Goal: Task Accomplishment & Management: Manage account settings

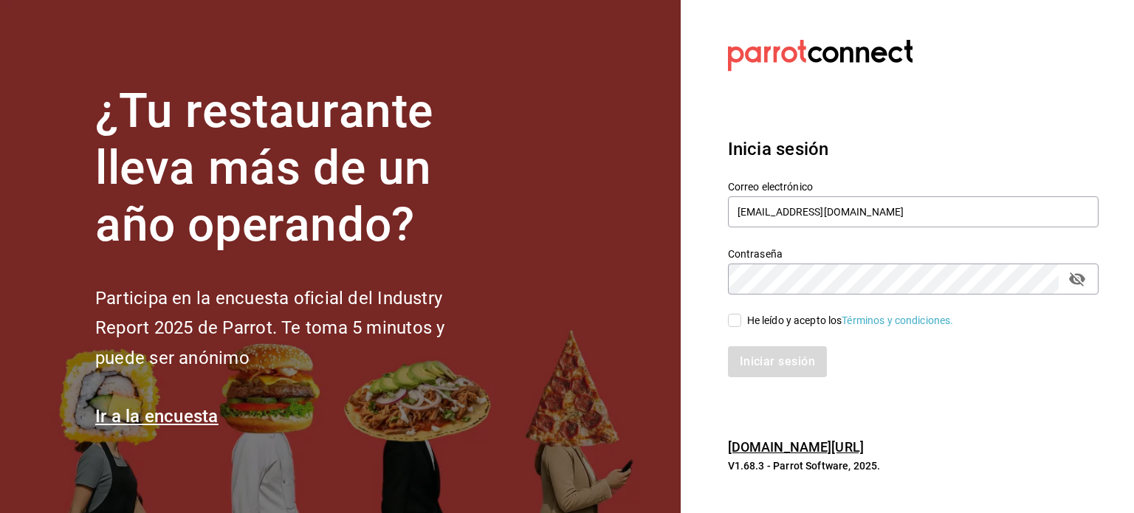
click at [735, 323] on input "He leído y acepto los Términos y condiciones." at bounding box center [734, 320] width 13 height 13
checkbox input "true"
click at [773, 368] on button "Iniciar sesión" at bounding box center [778, 361] width 100 height 31
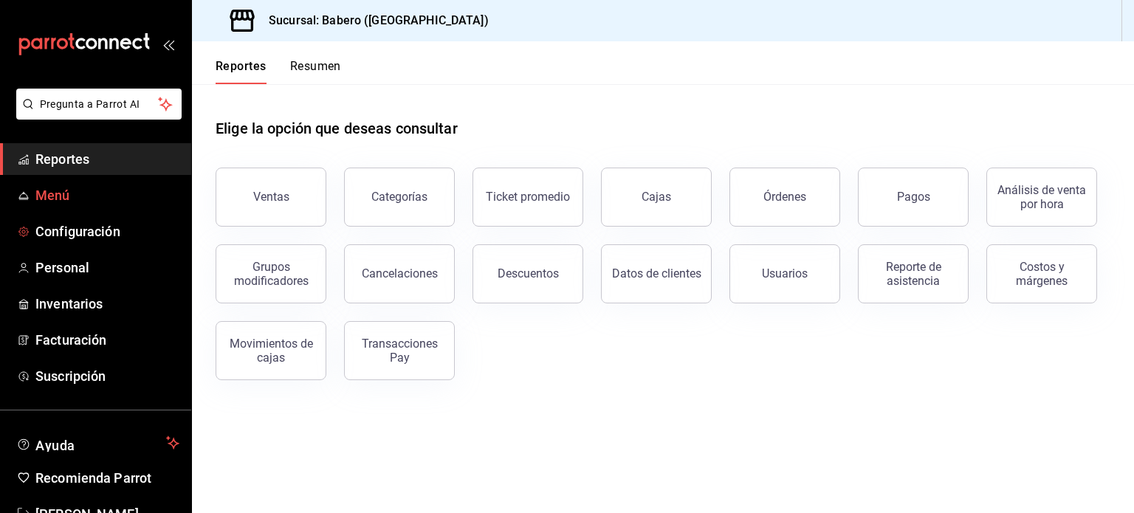
click at [63, 200] on span "Menú" at bounding box center [107, 195] width 144 height 20
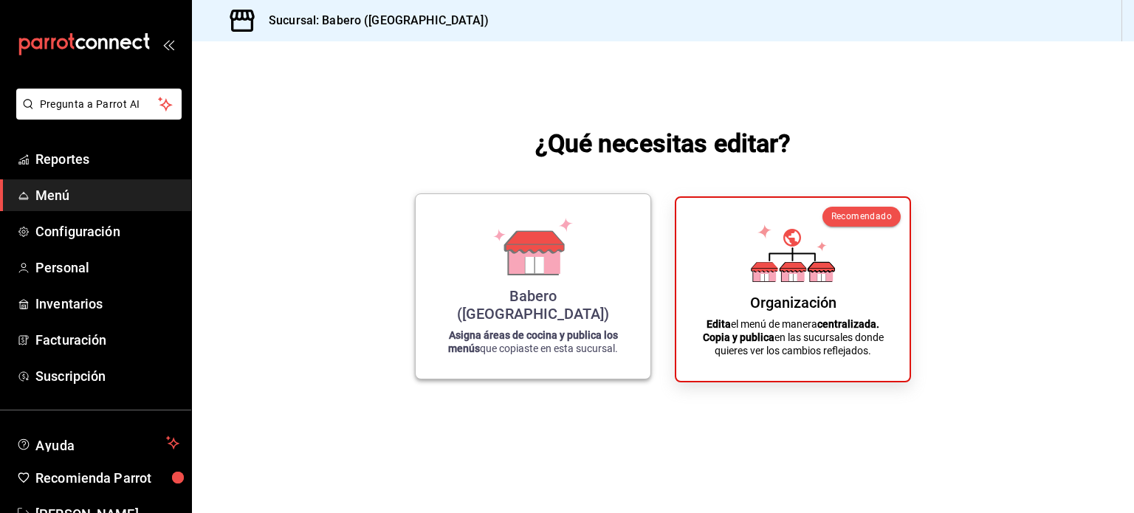
click at [570, 312] on div "Babero ([GEOGRAPHIC_DATA])" at bounding box center [532, 304] width 199 height 35
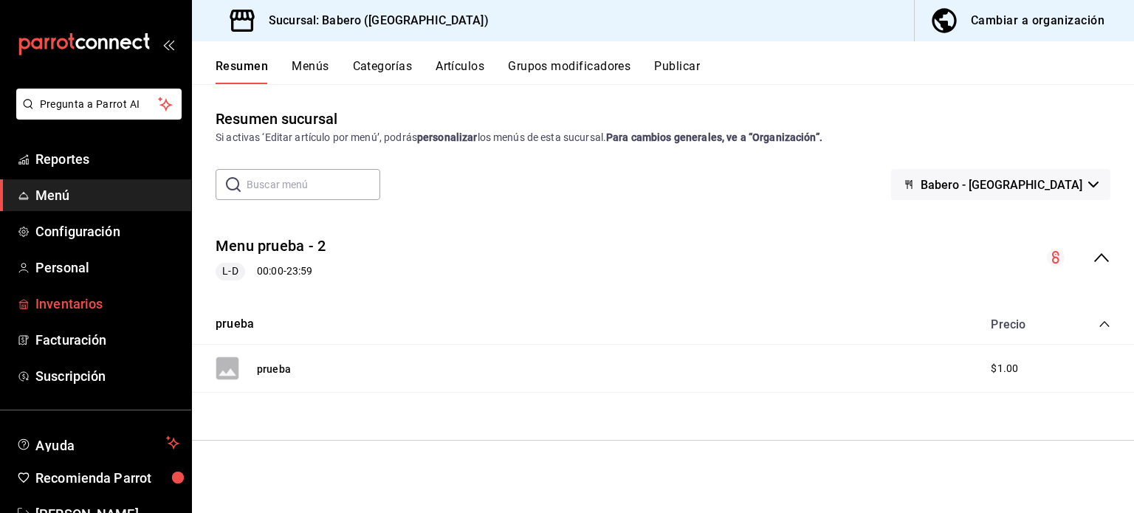
click at [133, 292] on link "Inventarios" at bounding box center [95, 304] width 191 height 32
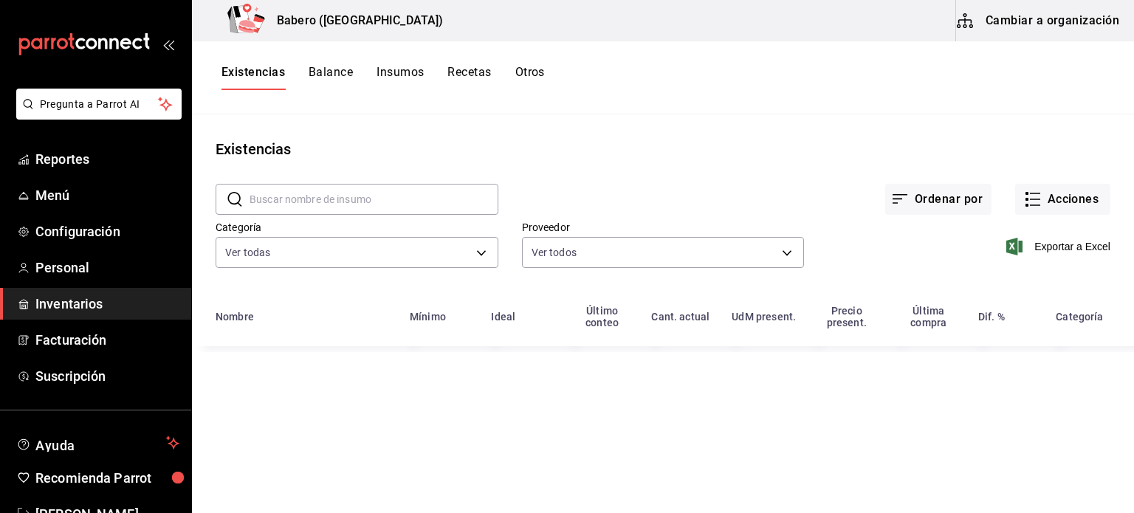
click at [467, 72] on button "Recetas" at bounding box center [469, 77] width 44 height 25
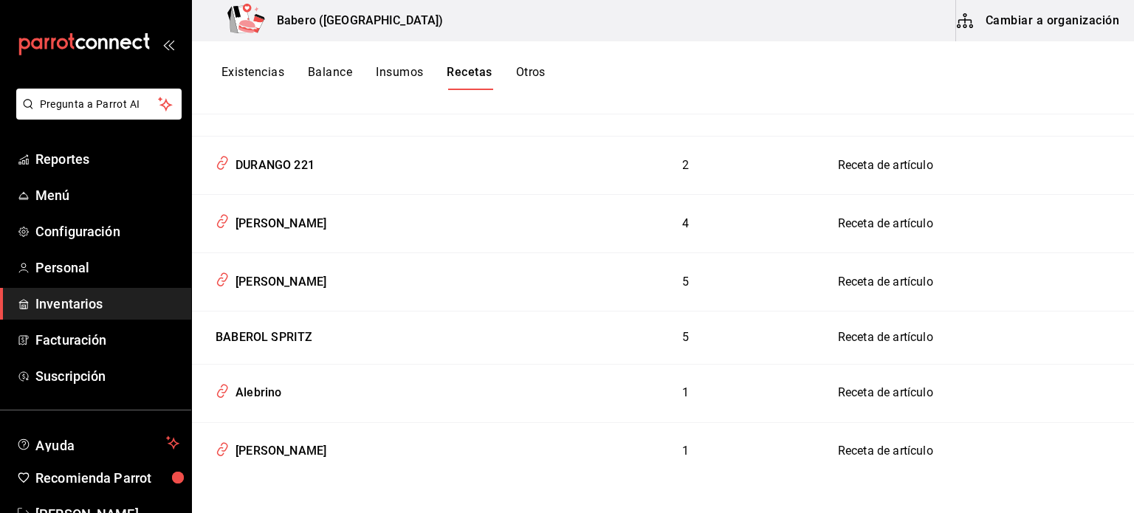
scroll to position [459, 0]
click at [310, 283] on div "HUGO SPRITZ" at bounding box center [278, 278] width 97 height 23
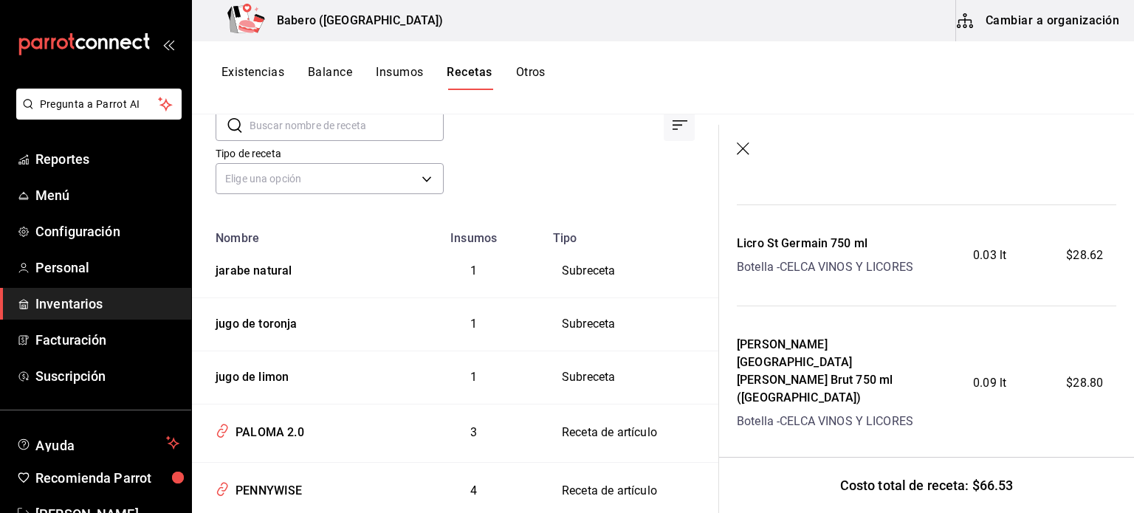
scroll to position [400, 0]
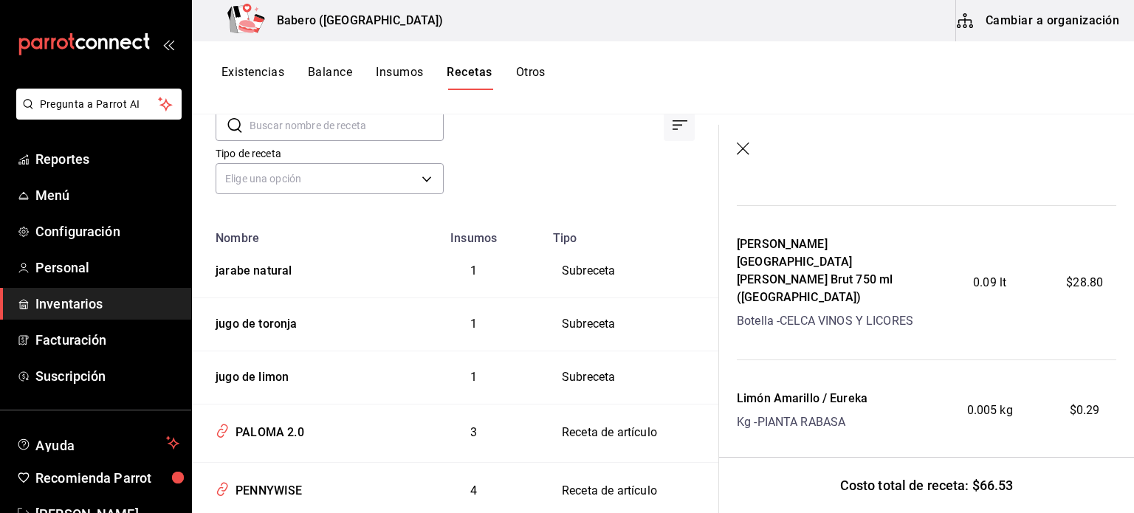
click at [741, 149] on icon "button" at bounding box center [743, 149] width 13 height 13
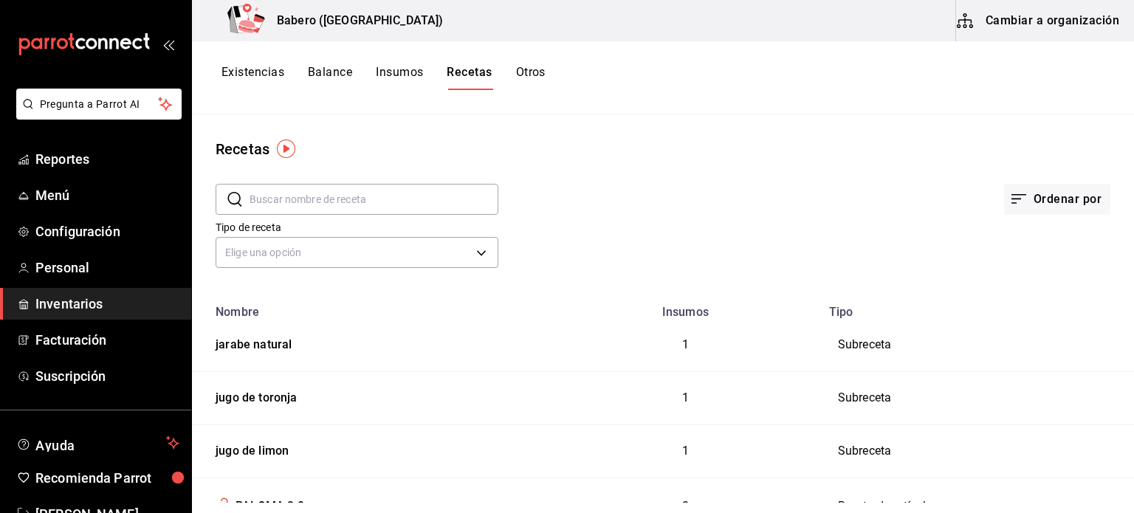
click at [1040, 24] on button "Cambiar a organización" at bounding box center [1039, 20] width 166 height 41
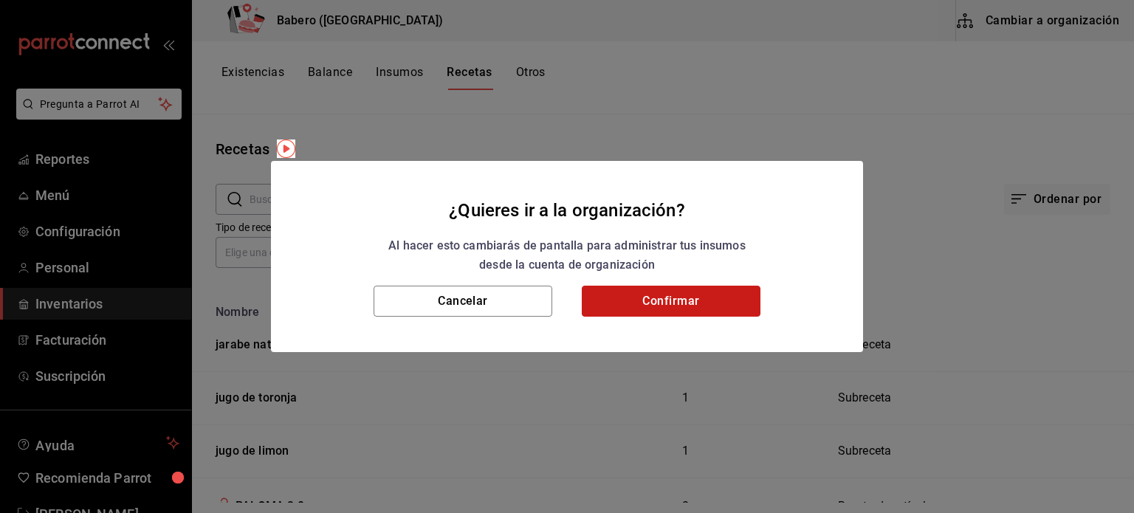
click at [647, 304] on button "Confirmar" at bounding box center [671, 301] width 179 height 31
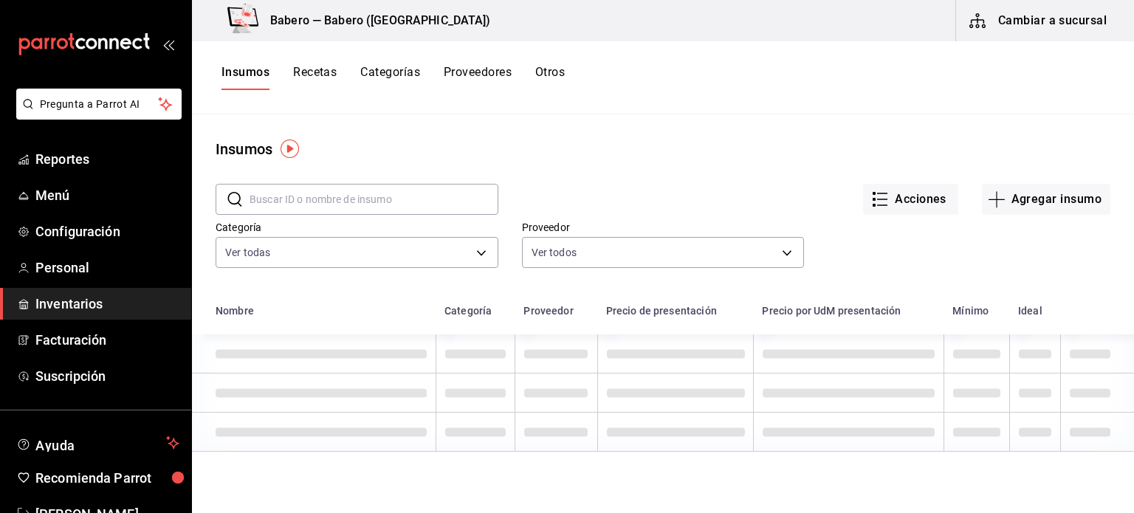
click at [328, 76] on button "Recetas" at bounding box center [315, 77] width 44 height 25
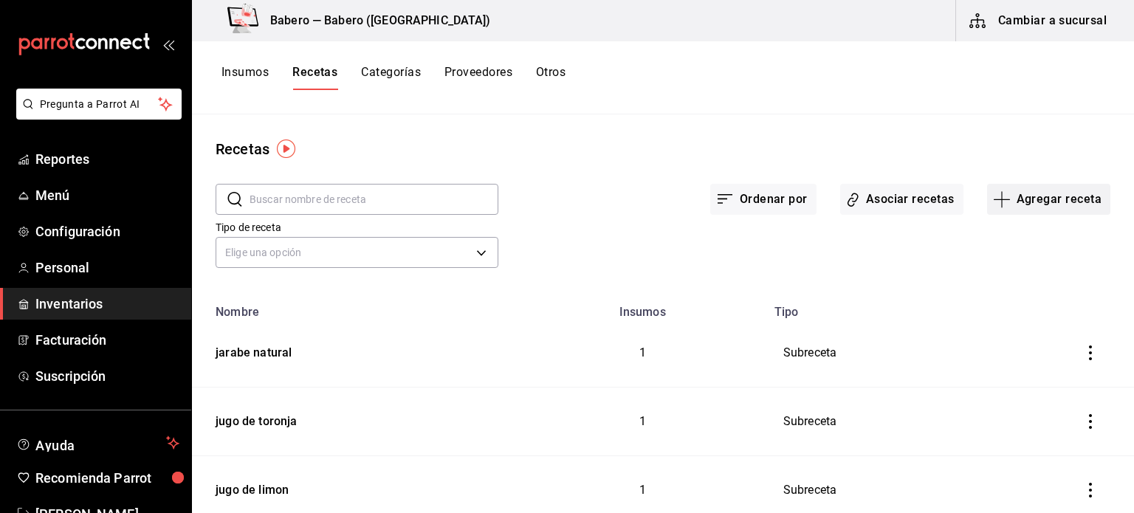
click at [1060, 197] on button "Agregar receta" at bounding box center [1048, 199] width 123 height 31
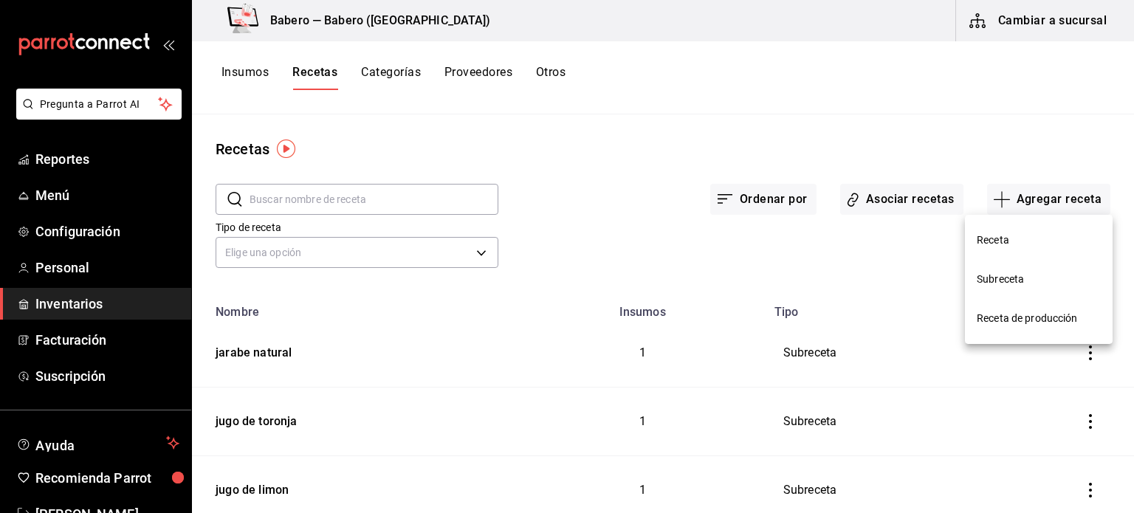
click at [1032, 236] on span "Receta" at bounding box center [1039, 241] width 124 height 16
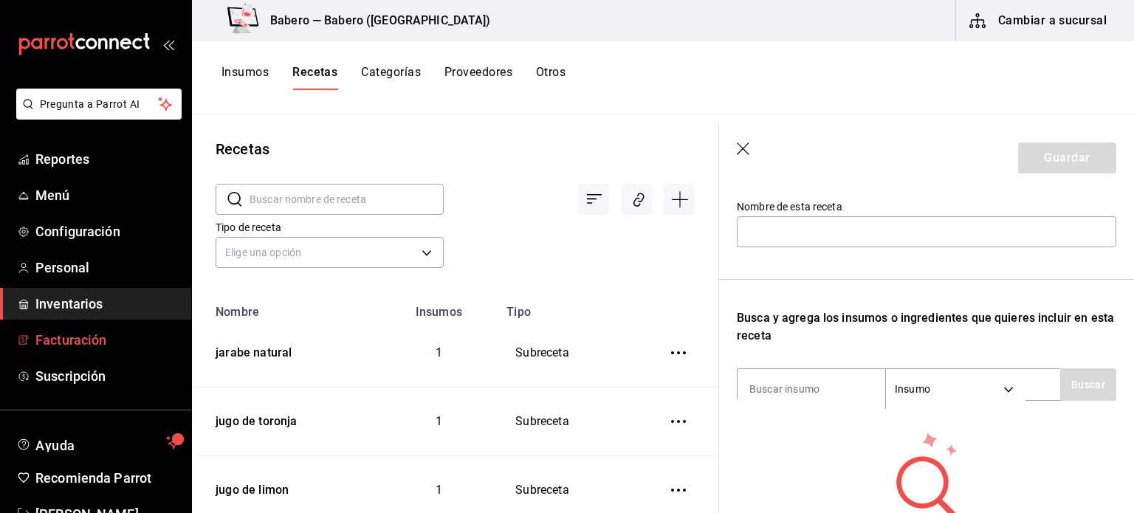
scroll to position [44, 0]
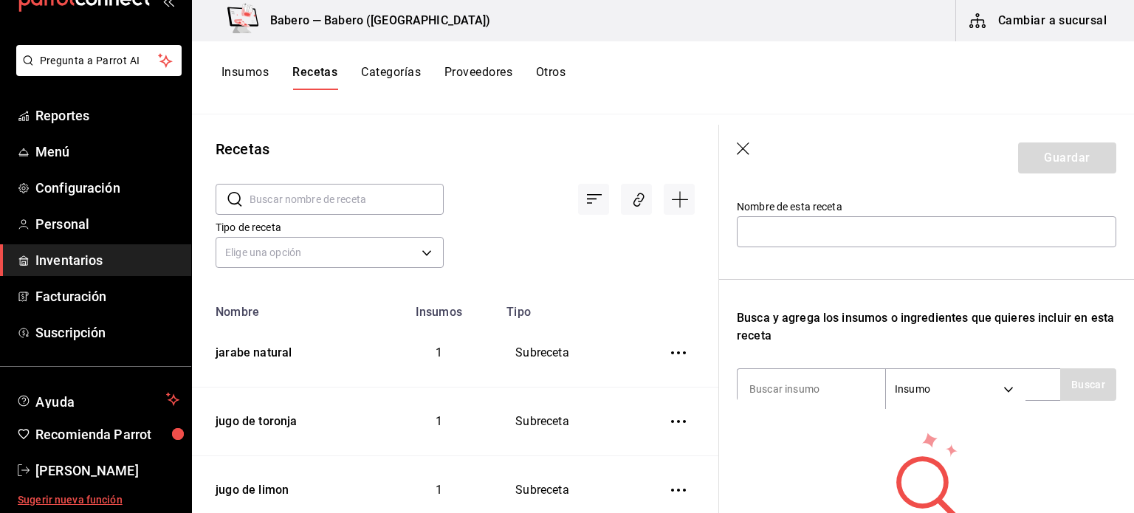
click at [100, 506] on span "Sugerir nueva función" at bounding box center [99, 501] width 162 height 16
click at [124, 467] on span "Orlando Venegas" at bounding box center [107, 471] width 144 height 20
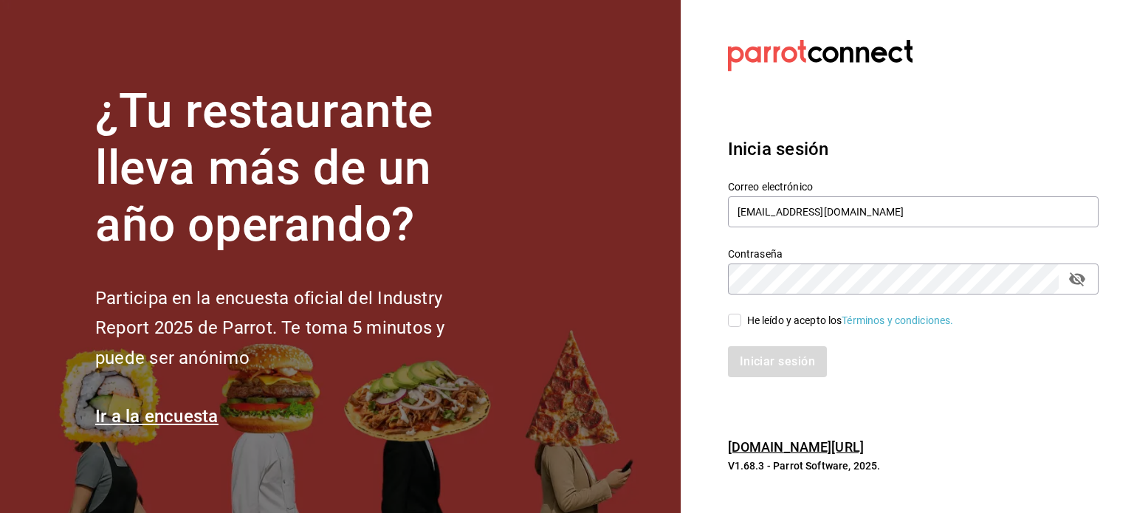
click at [739, 327] on input "He leído y acepto los Términos y condiciones." at bounding box center [734, 320] width 13 height 13
checkbox input "true"
click at [789, 362] on button "Iniciar sesión" at bounding box center [778, 361] width 100 height 31
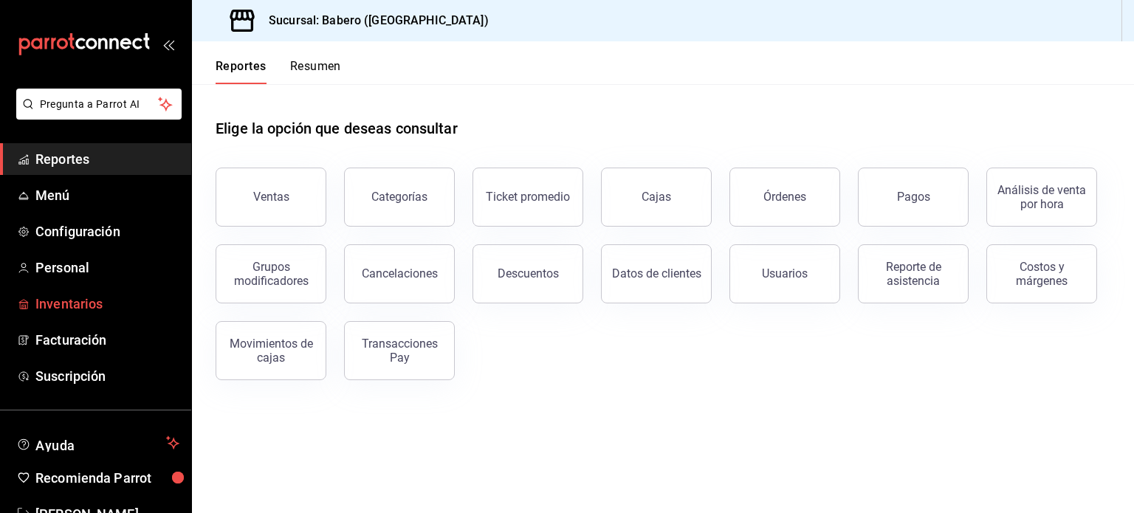
click at [92, 300] on span "Inventarios" at bounding box center [107, 304] width 144 height 20
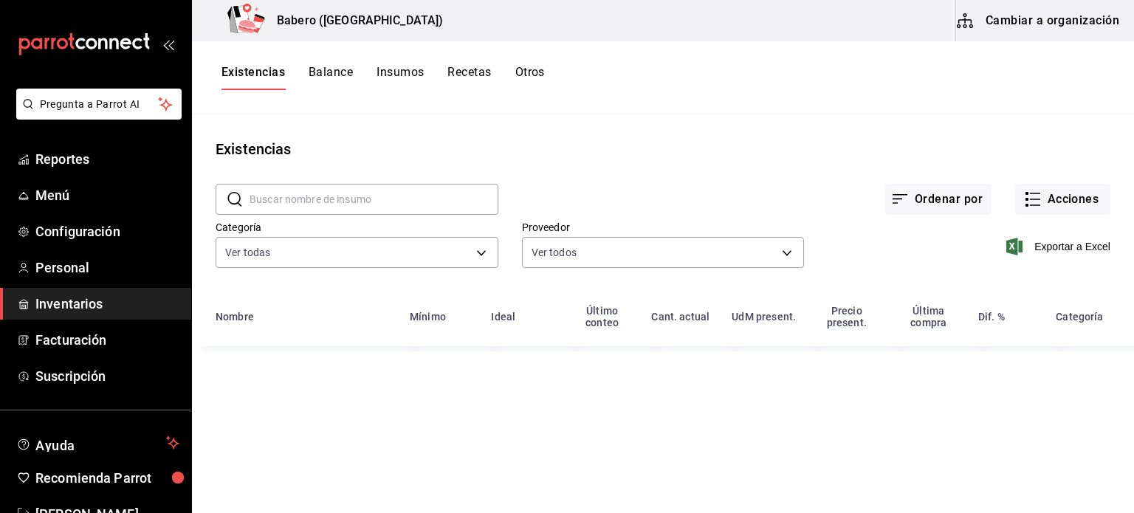
click at [480, 71] on button "Recetas" at bounding box center [469, 77] width 44 height 25
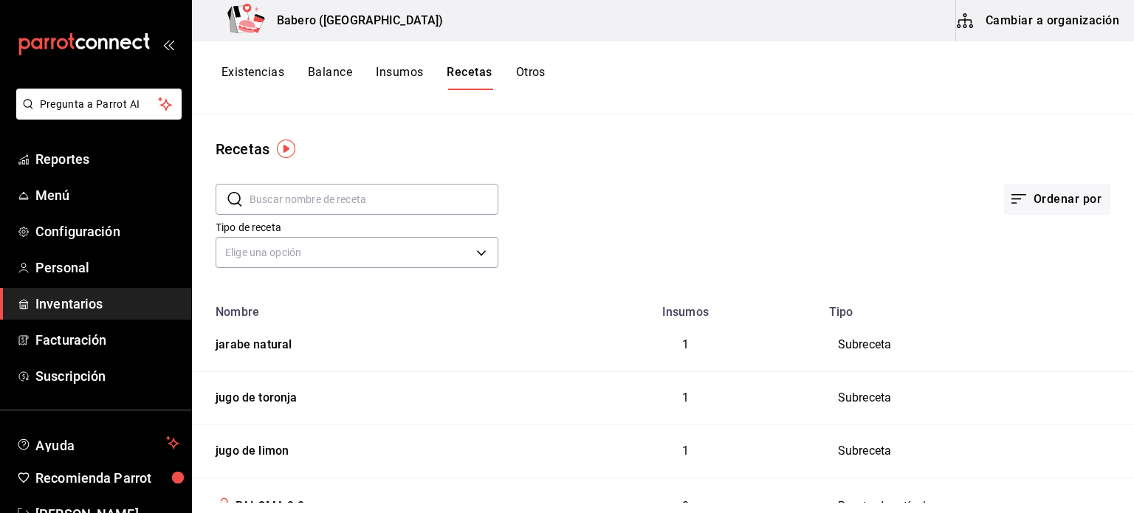
click at [1057, 21] on button "Cambiar a organización" at bounding box center [1039, 20] width 166 height 41
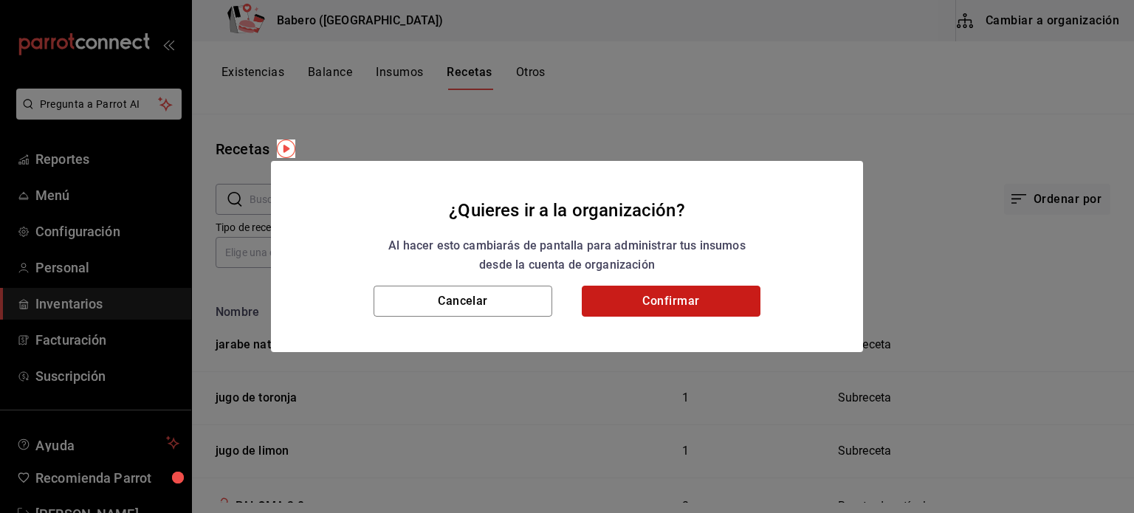
click at [700, 302] on button "Confirmar" at bounding box center [671, 301] width 179 height 31
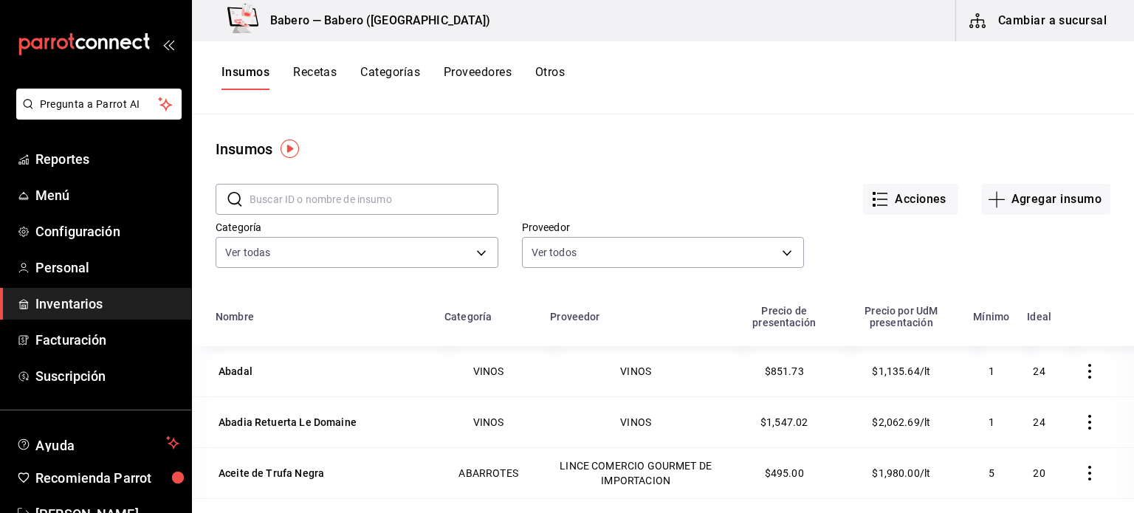
click at [307, 75] on button "Recetas" at bounding box center [315, 77] width 44 height 25
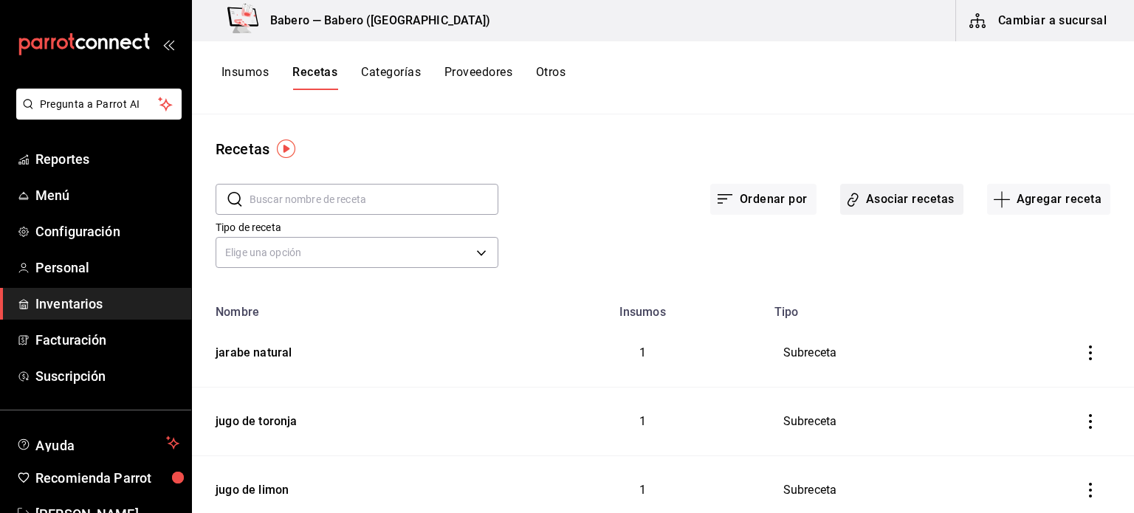
click at [887, 193] on button "Asociar recetas" at bounding box center [901, 199] width 123 height 31
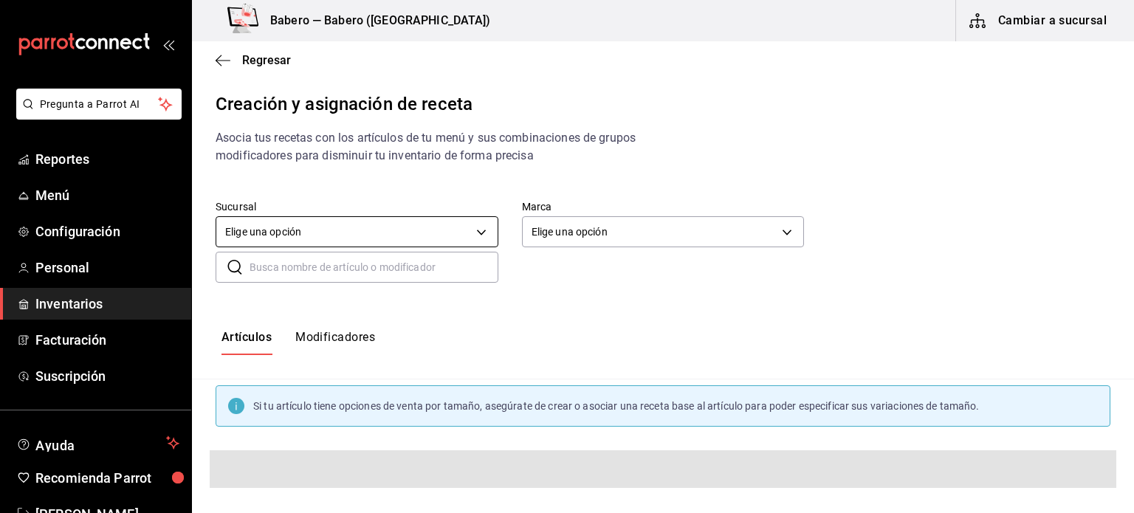
click at [438, 236] on body "Pregunta a Parrot AI Reportes Menú Configuración Personal Inventarios Facturaci…" at bounding box center [567, 244] width 1134 height 488
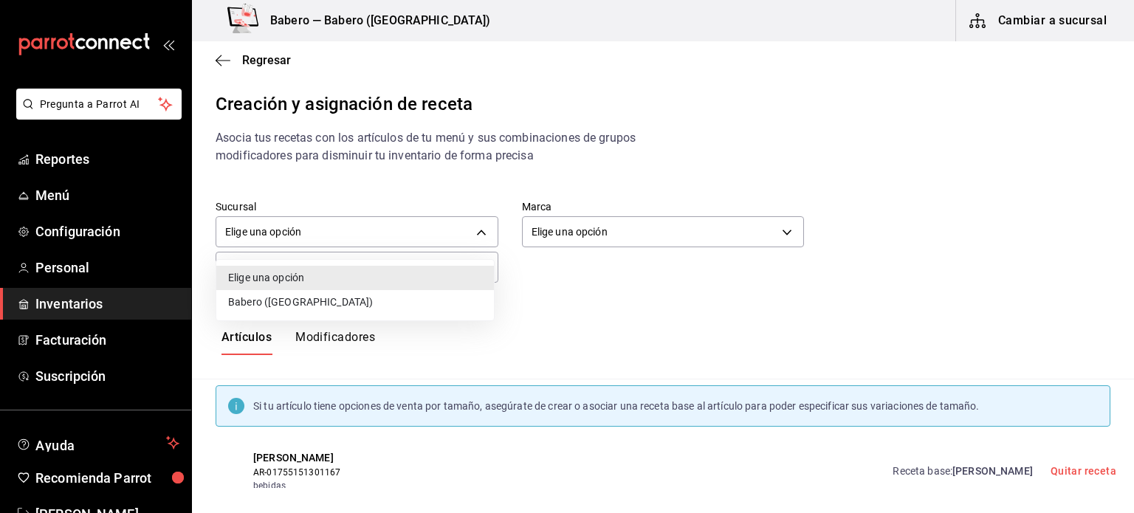
drag, startPoint x: 330, startPoint y: 298, endPoint x: 363, endPoint y: 293, distance: 33.5
click at [330, 298] on li "Babero (Roma Norte)" at bounding box center [355, 302] width 278 height 24
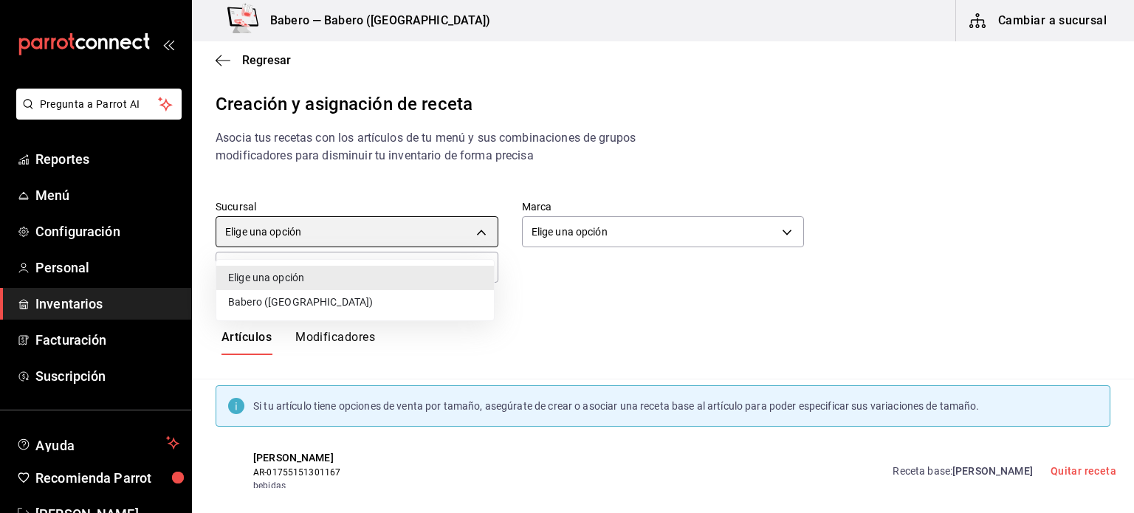
type input "9f567b84-ea91-4495-a3f7-abfaacdd65d9"
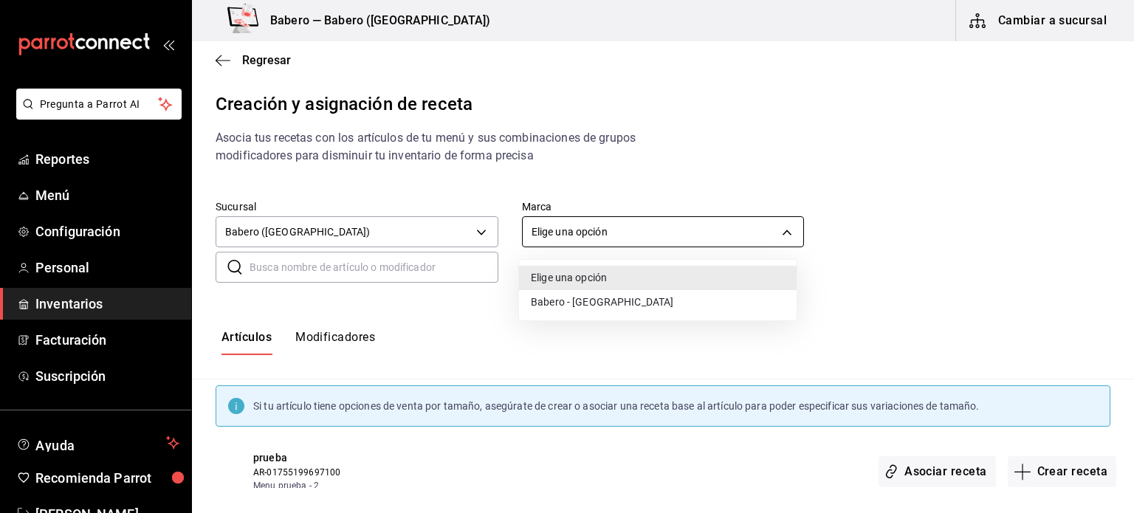
click at [639, 239] on body "Pregunta a Parrot AI Reportes Menú Configuración Personal Inventarios Facturaci…" at bounding box center [567, 244] width 1134 height 488
click at [566, 306] on li "Babero - Roma Norte" at bounding box center [658, 302] width 278 height 24
type input "3c8689db-ba21-444b-9092-0c985d975b3f"
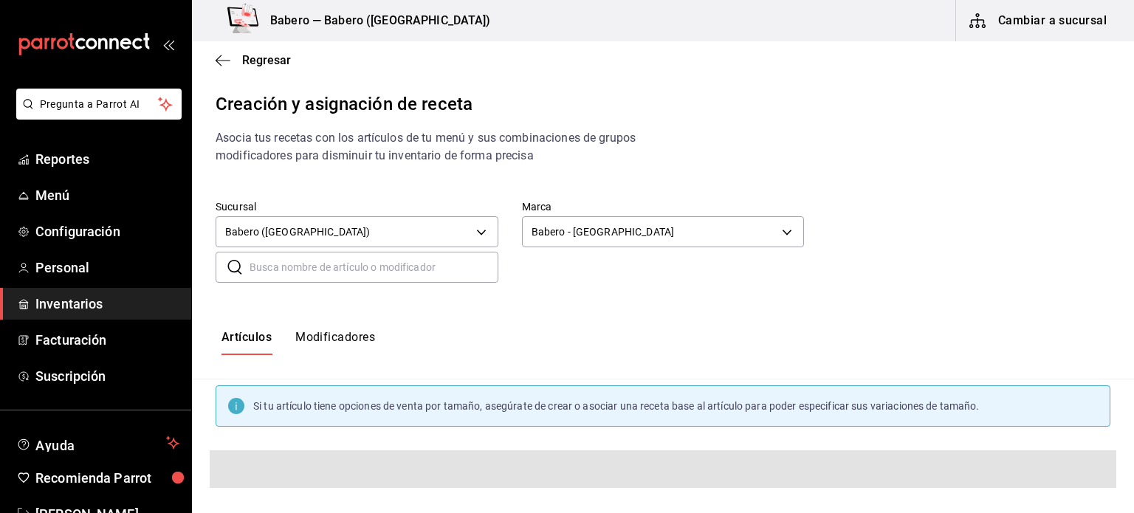
click at [343, 261] on input "text" at bounding box center [374, 268] width 249 height 30
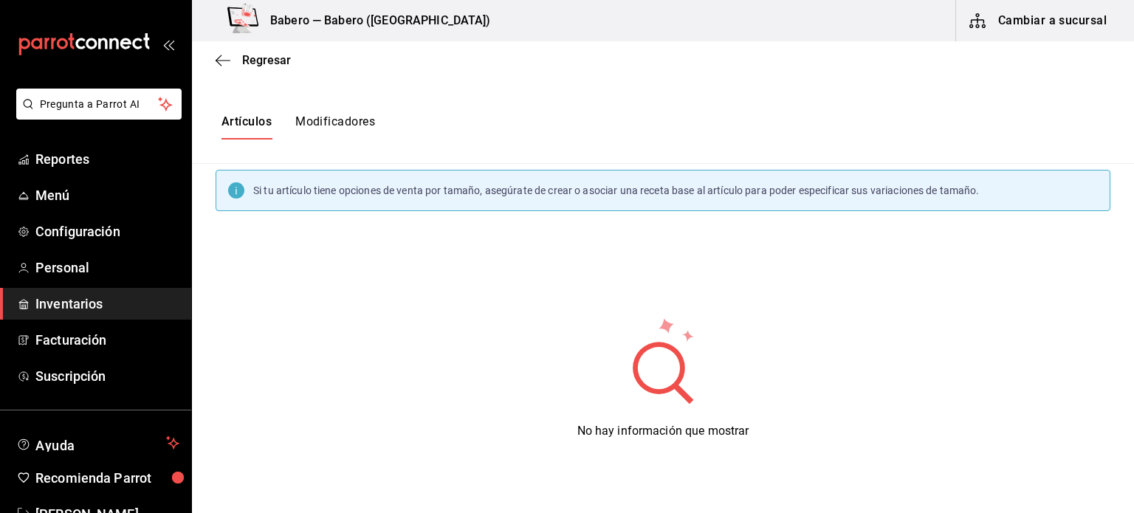
scroll to position [142, 0]
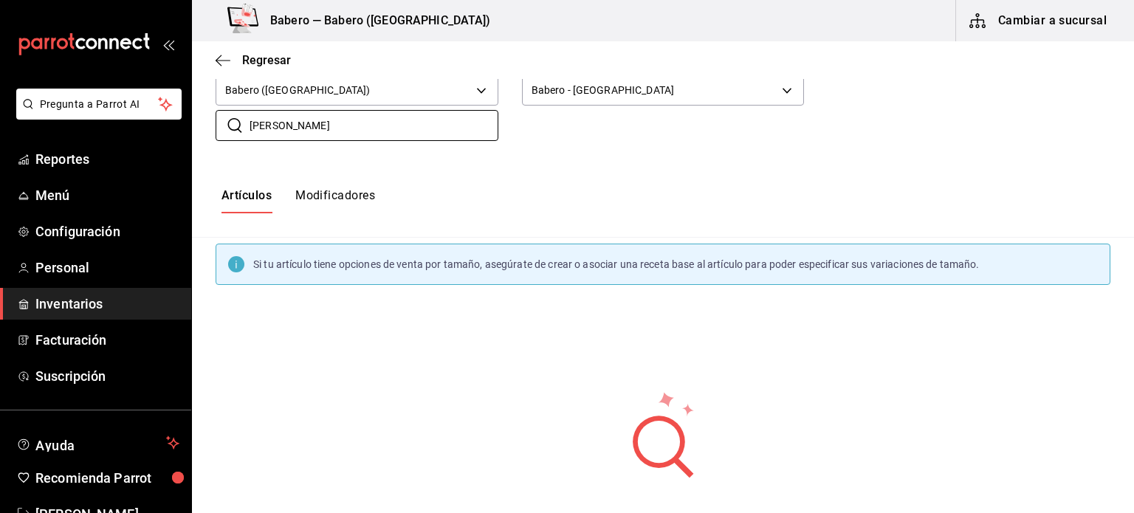
click at [476, 162] on div "Sucursal Babero (Roma Norte) 9f567b84-ea91-4495-a3f7-abfaacdd65d9 Marca Babero …" at bounding box center [663, 100] width 942 height 130
click at [413, 132] on input "hugo" at bounding box center [374, 126] width 249 height 30
type input "h"
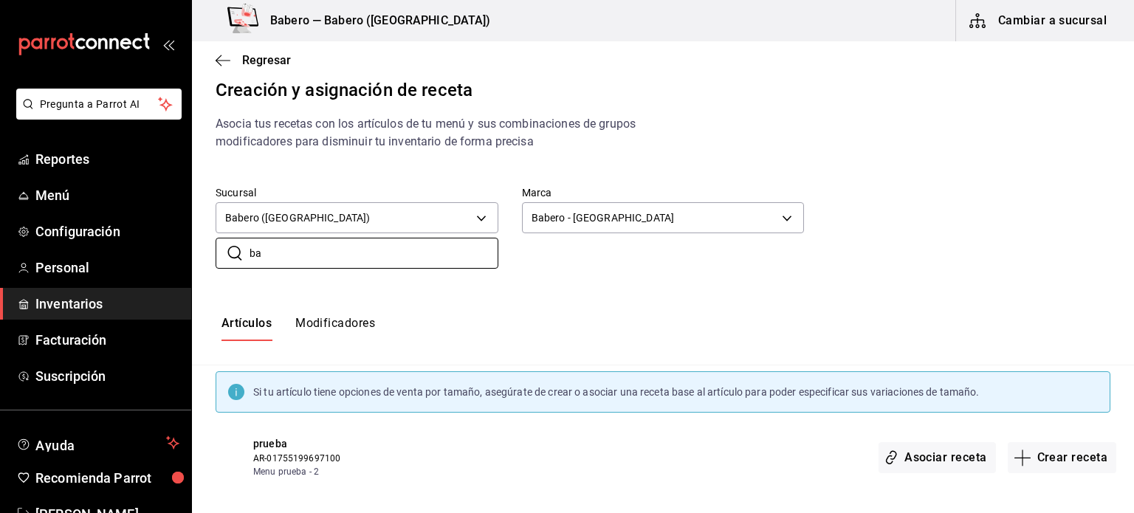
scroll to position [21, 0]
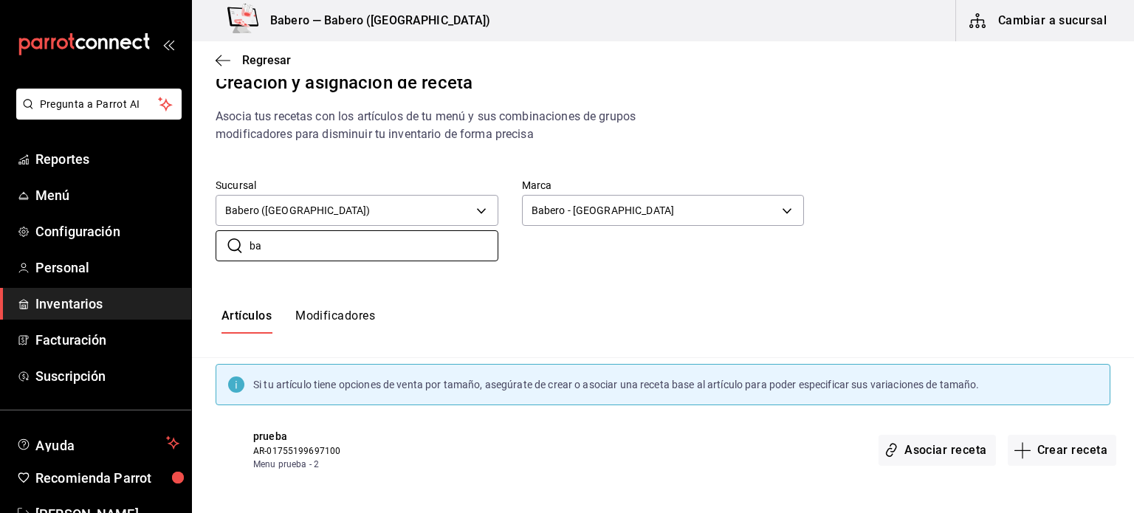
type input "ba"
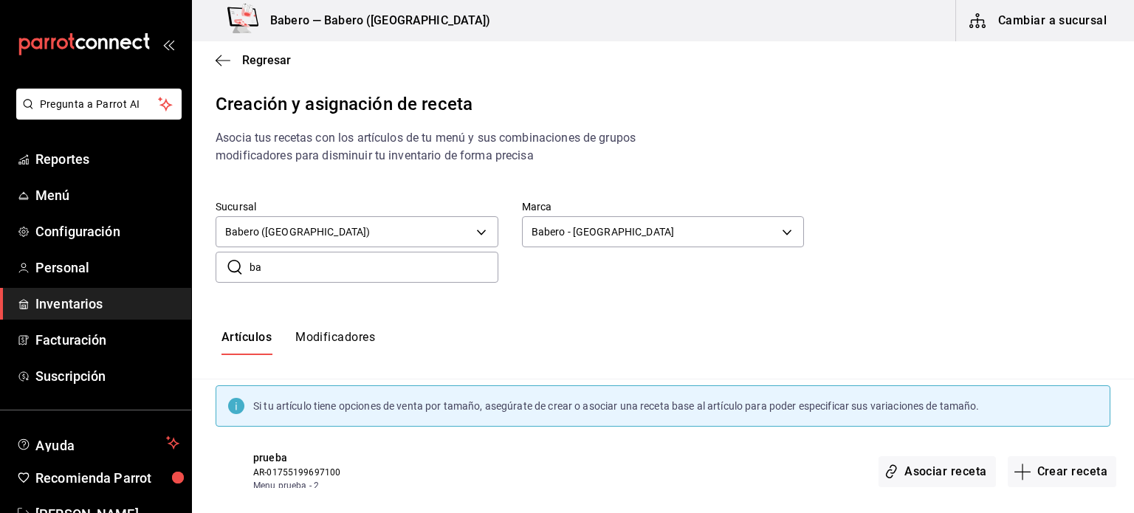
drag, startPoint x: 406, startPoint y: 277, endPoint x: 216, endPoint y: 276, distance: 190.5
click at [216, 276] on div "​ ba ​" at bounding box center [357, 267] width 283 height 31
click at [1056, 24] on button "Cambiar a sucursal" at bounding box center [1039, 20] width 166 height 41
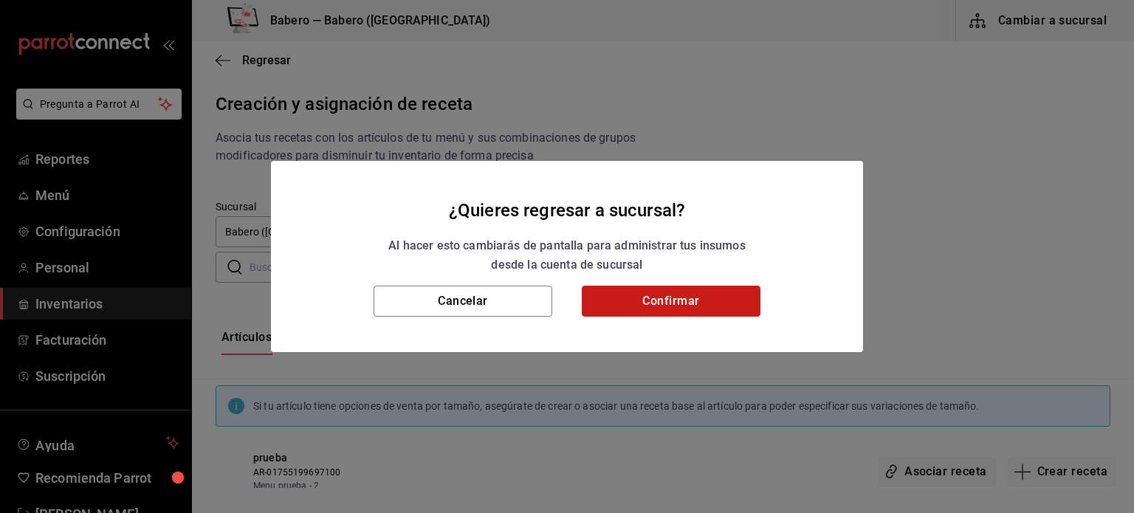
click at [656, 304] on button "Confirmar" at bounding box center [671, 301] width 179 height 31
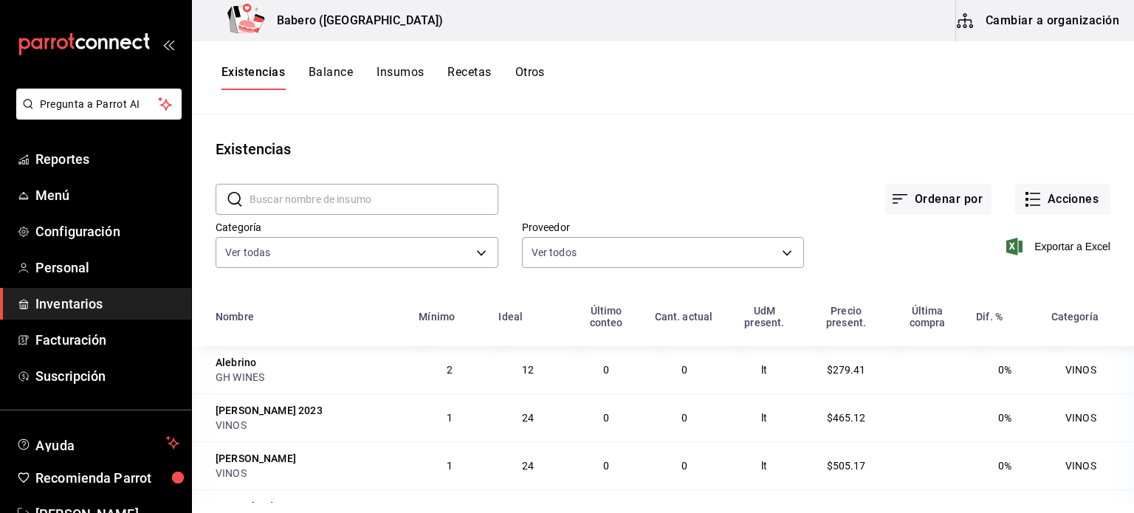
click at [477, 58] on div "Existencias Balance Insumos Recetas Otros" at bounding box center [663, 77] width 942 height 73
click at [478, 71] on button "Recetas" at bounding box center [469, 77] width 44 height 25
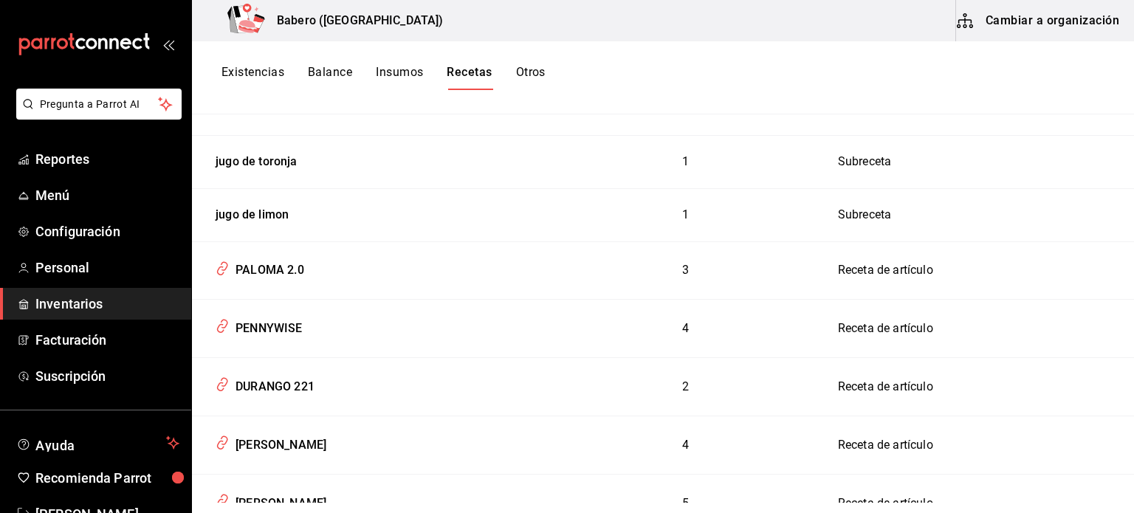
scroll to position [517, 0]
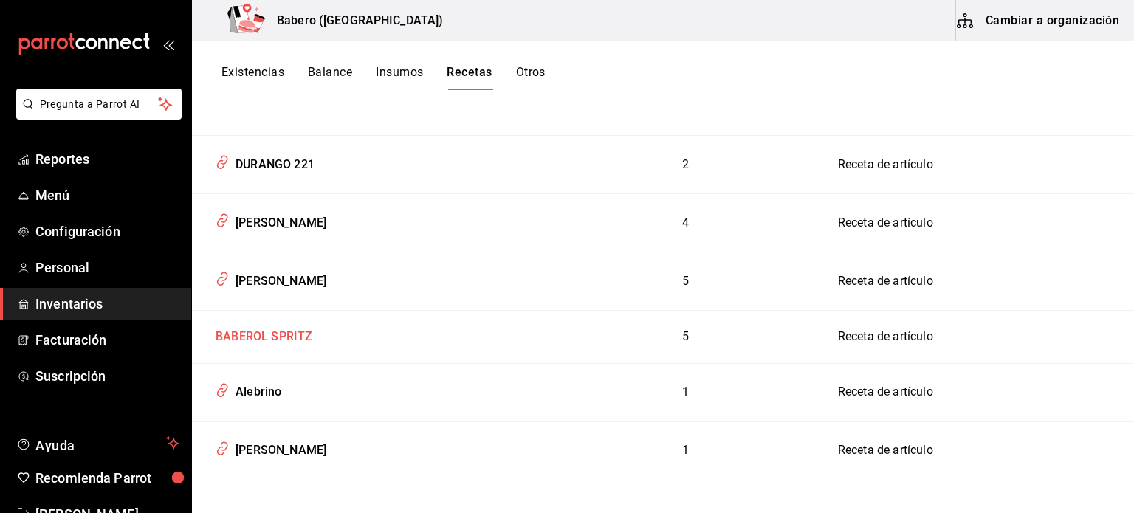
click at [294, 339] on div "BABEROL SPRITZ" at bounding box center [261, 334] width 103 height 23
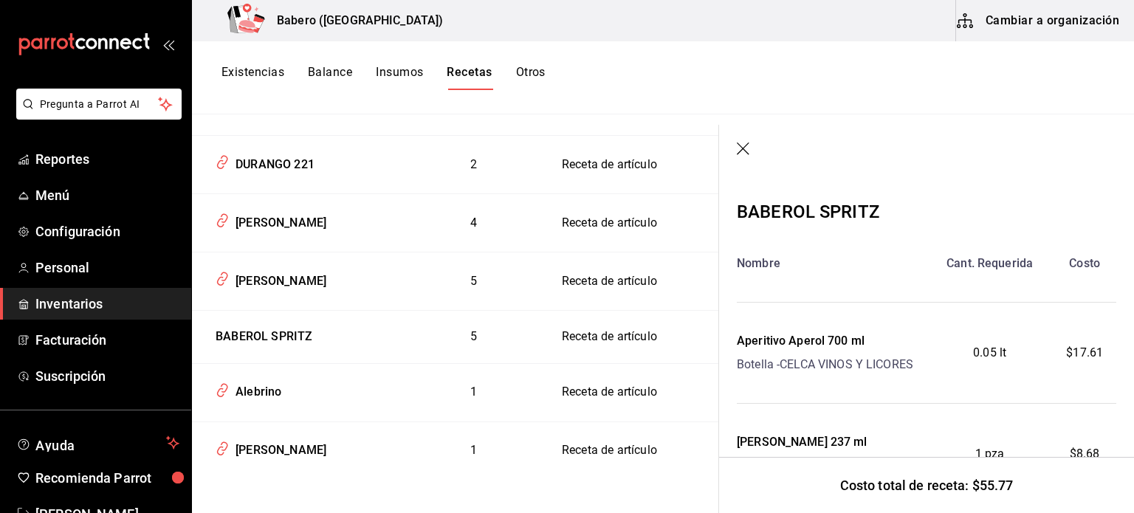
click at [741, 151] on icon "button" at bounding box center [744, 150] width 15 height 15
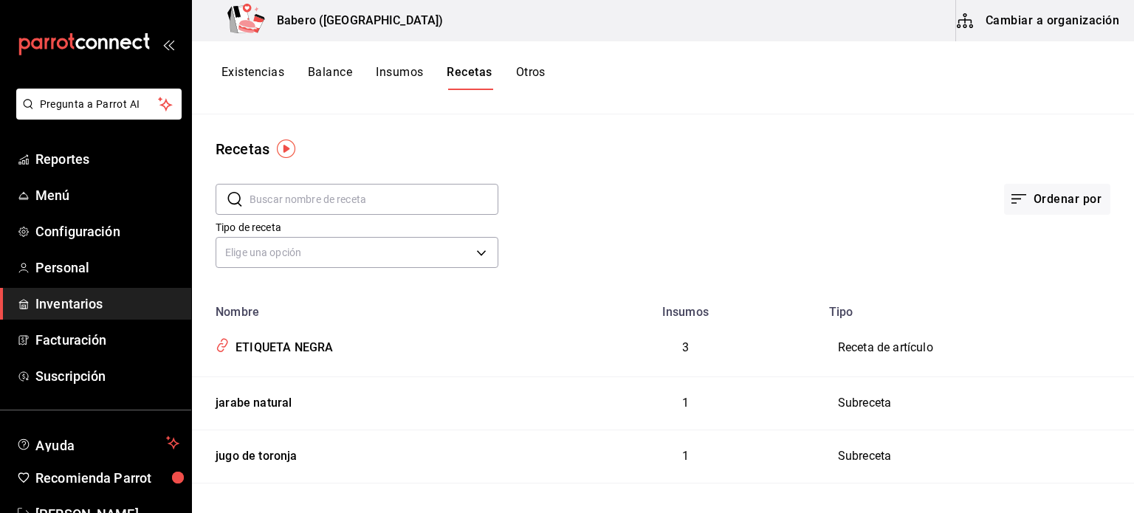
click at [1055, 21] on button "Cambiar a organización" at bounding box center [1039, 20] width 166 height 41
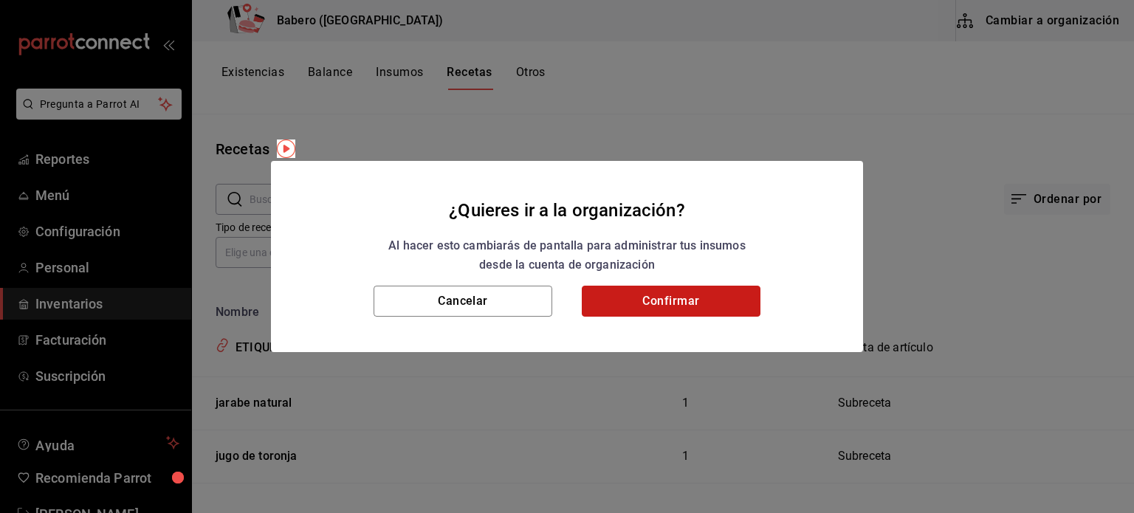
click at [656, 309] on button "Confirmar" at bounding box center [671, 301] width 179 height 31
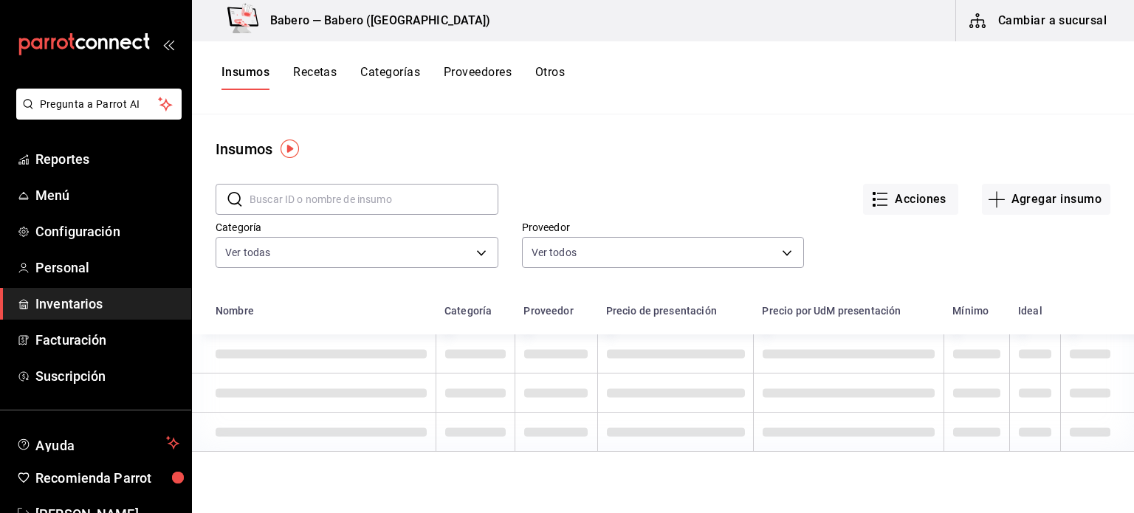
click at [304, 72] on button "Recetas" at bounding box center [315, 77] width 44 height 25
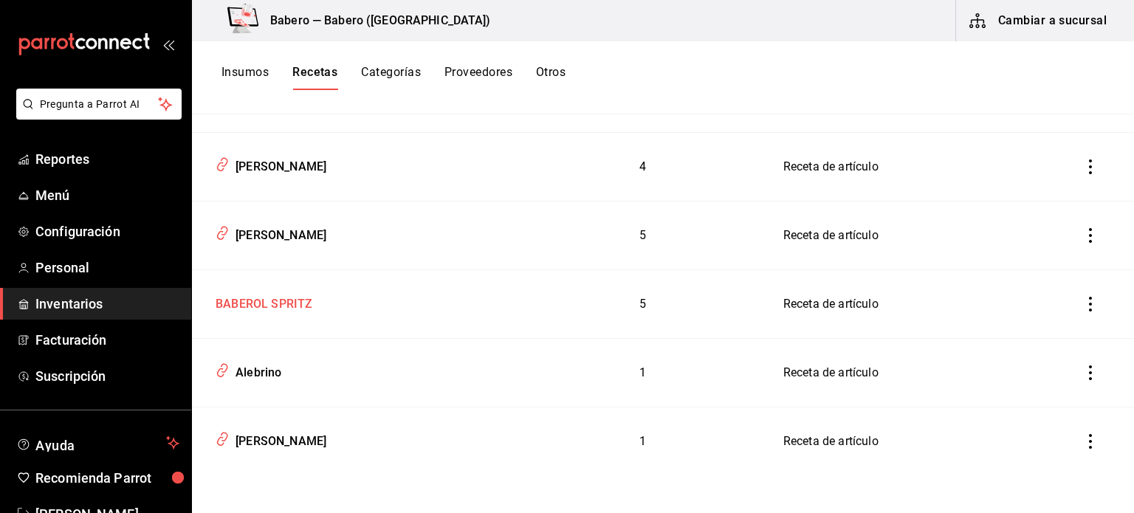
scroll to position [668, 0]
click at [1083, 299] on icon "inventoriesTable" at bounding box center [1090, 303] width 15 height 15
click at [432, 266] on div at bounding box center [567, 256] width 1134 height 513
click at [268, 307] on div "BABEROL SPRITZ" at bounding box center [261, 300] width 103 height 23
type input "BABEROL SPRITZ"
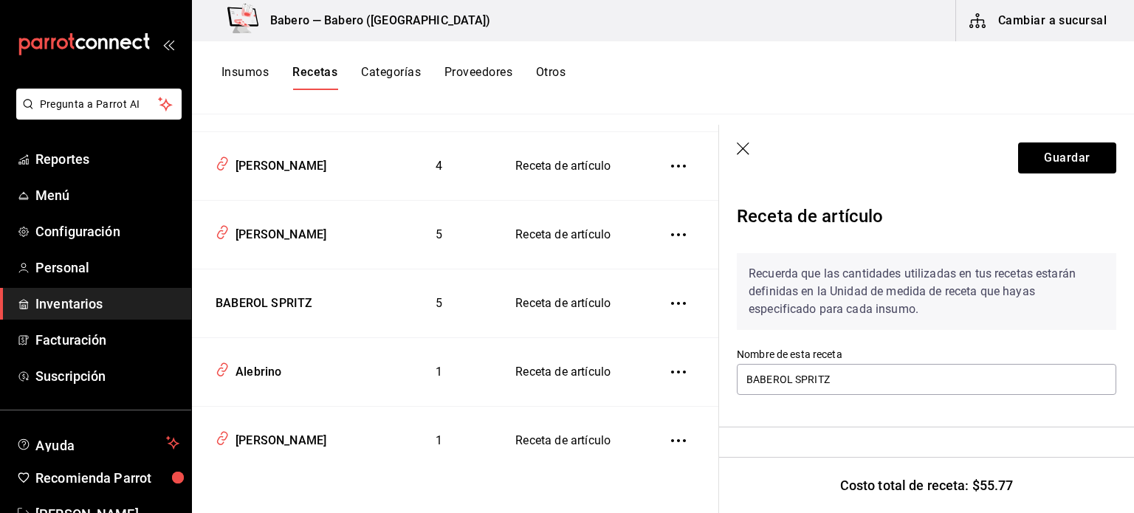
click at [747, 148] on icon "button" at bounding box center [744, 150] width 15 height 15
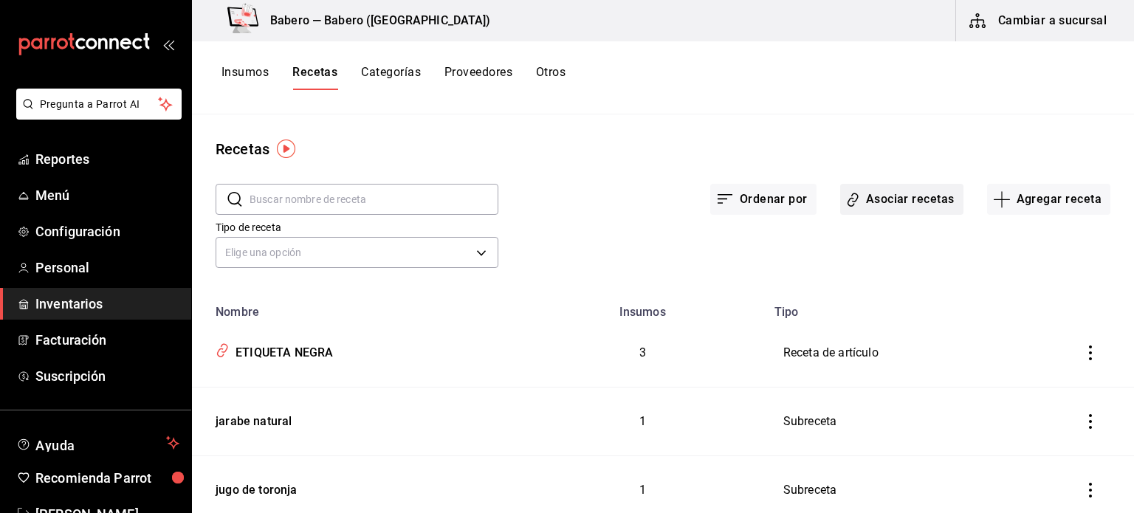
click at [886, 202] on button "Asociar recetas" at bounding box center [901, 199] width 123 height 31
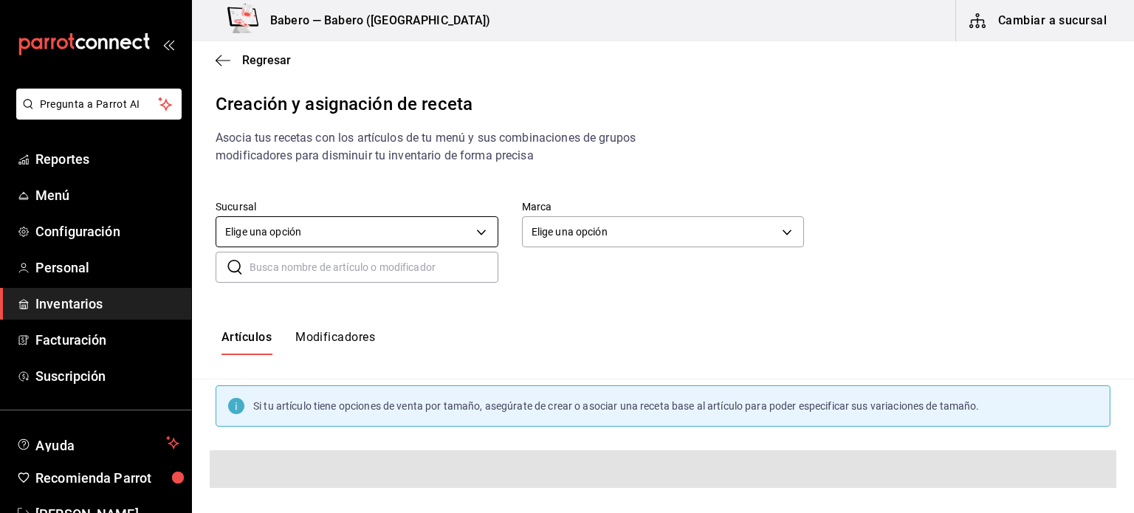
click at [371, 228] on body "Pregunta a Parrot AI Reportes Menú Configuración Personal Inventarios Facturaci…" at bounding box center [567, 244] width 1134 height 488
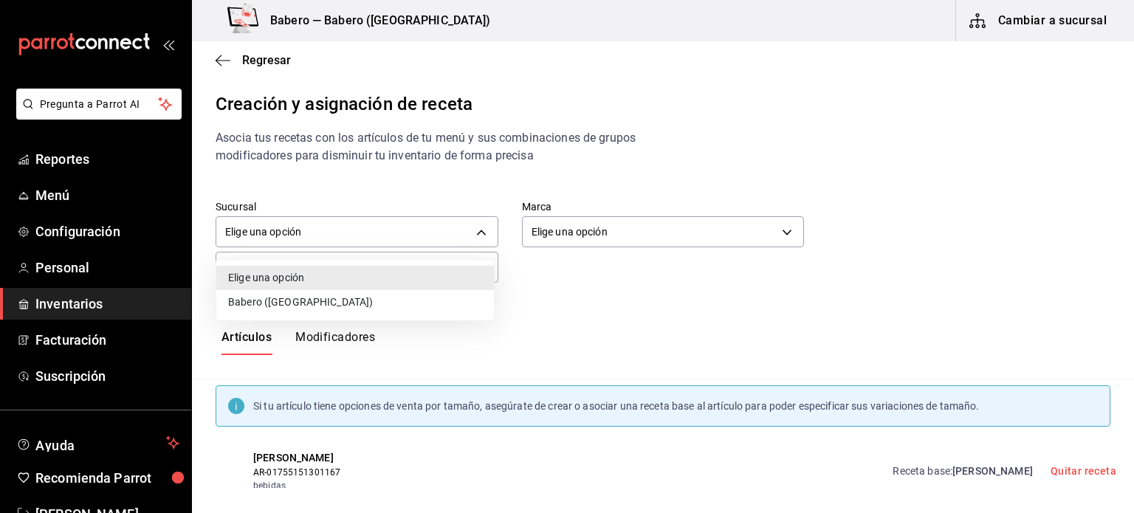
click at [662, 296] on div at bounding box center [567, 256] width 1134 height 513
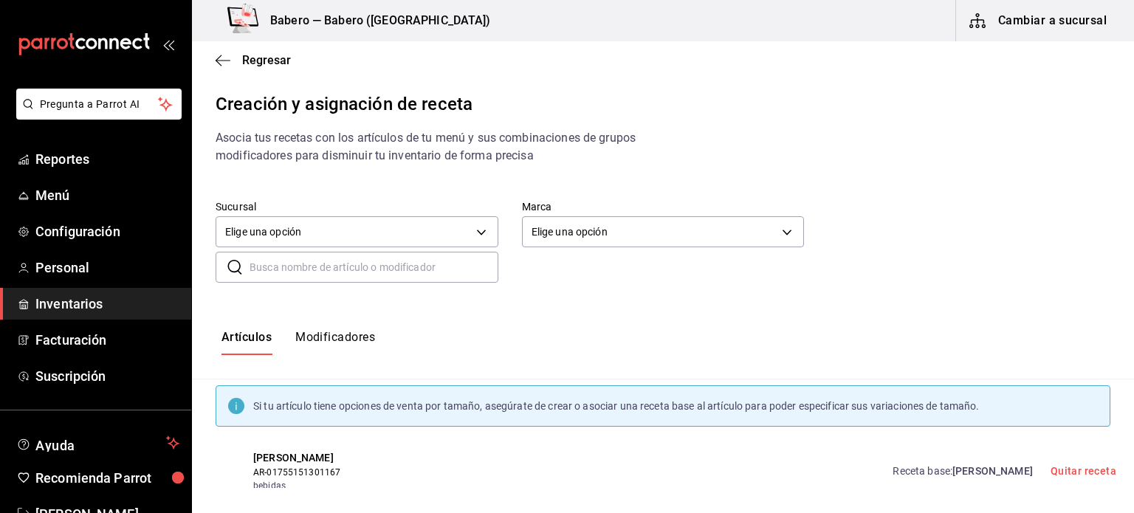
click at [441, 271] on input "text" at bounding box center [374, 268] width 249 height 30
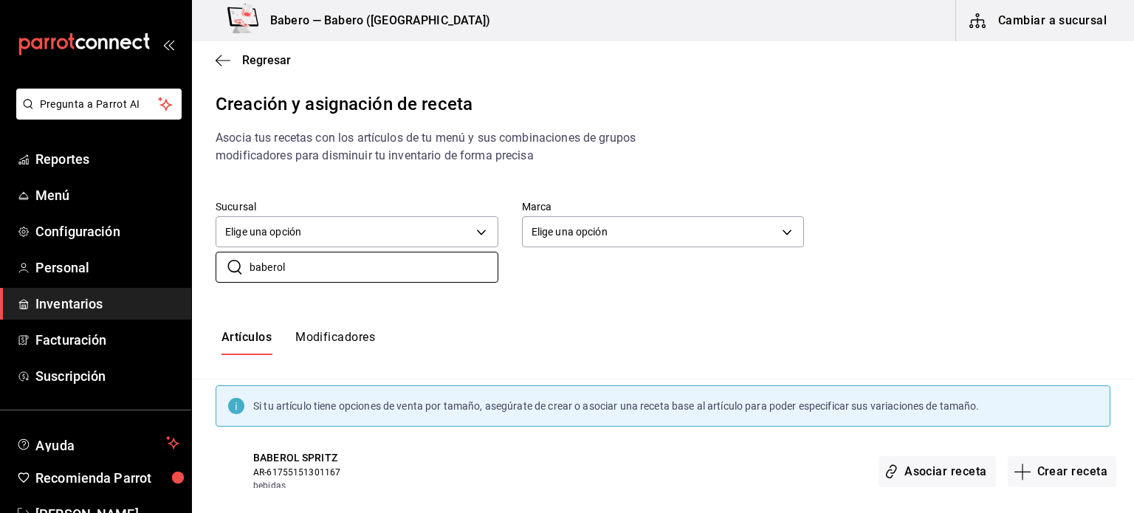
scroll to position [21, 0]
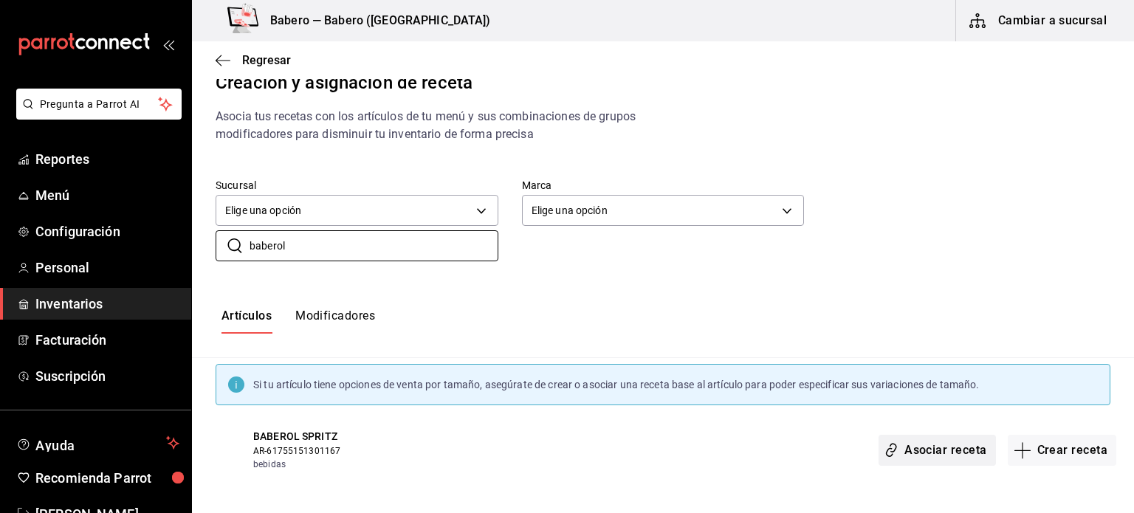
type input "baberol"
click at [919, 448] on button "Asociar receta" at bounding box center [937, 450] width 117 height 31
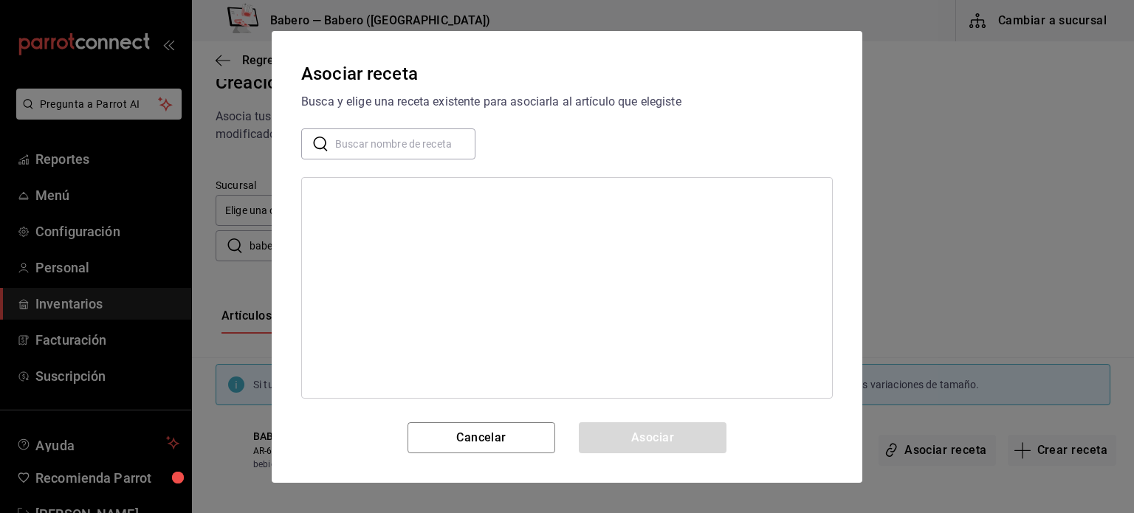
click at [405, 144] on input "text" at bounding box center [405, 143] width 140 height 30
type input "baberol"
click at [423, 192] on div "BABEROL SPRITZ" at bounding box center [567, 197] width 530 height 27
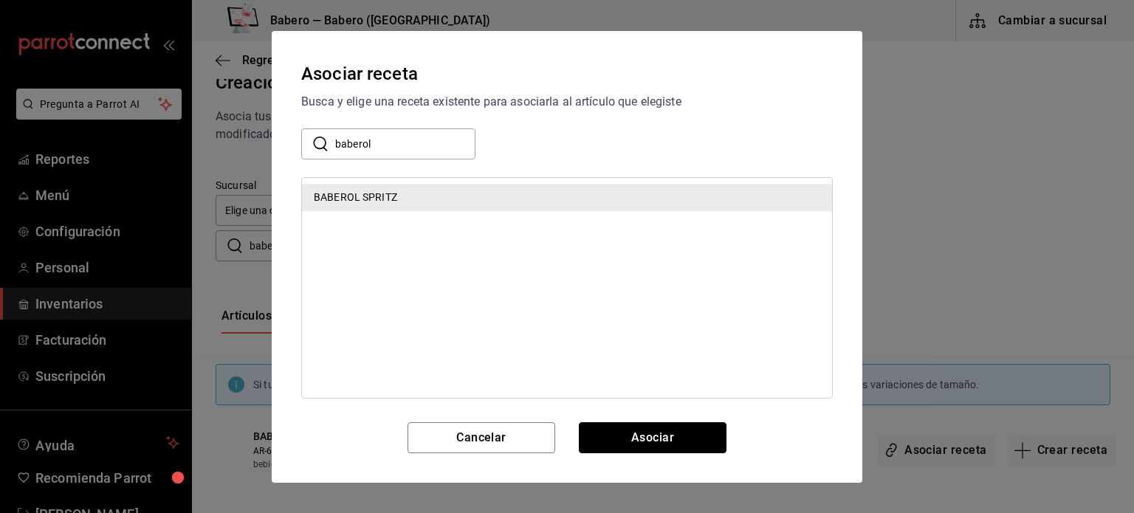
click at [676, 442] on button "Asociar" at bounding box center [653, 437] width 148 height 31
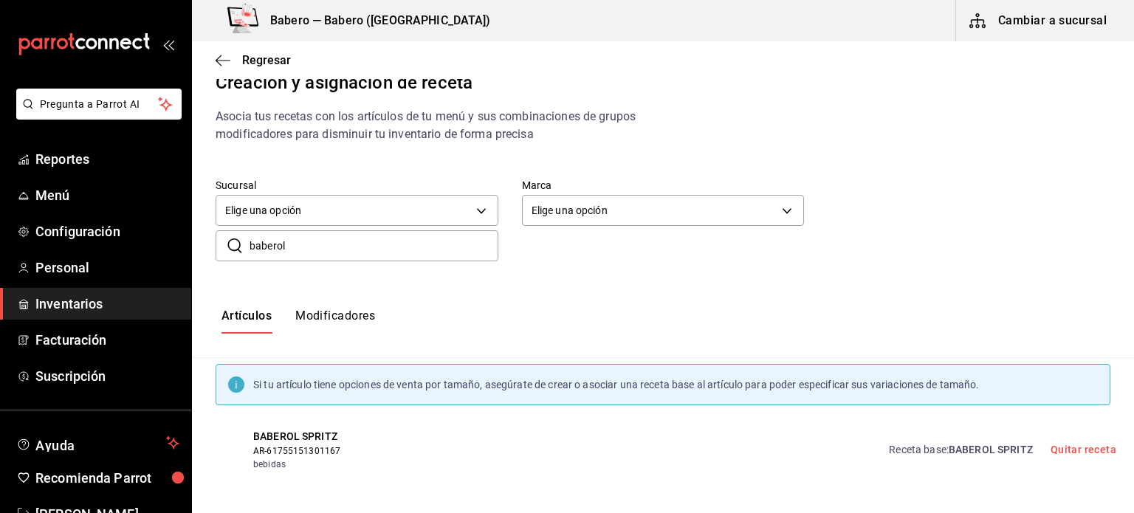
click at [1074, 13] on button "Cambiar a sucursal" at bounding box center [1039, 20] width 166 height 41
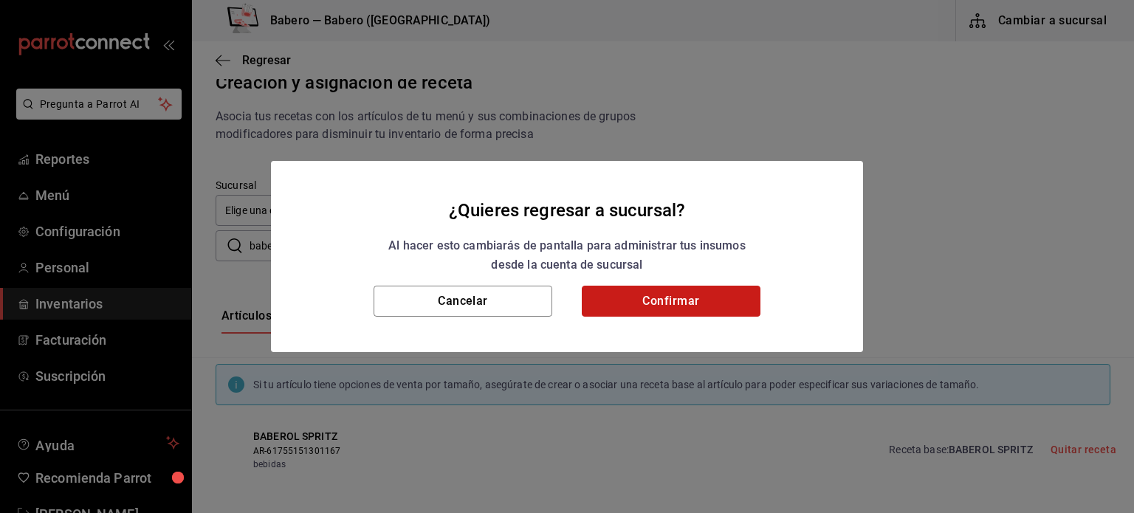
click at [675, 289] on button "Confirmar" at bounding box center [671, 301] width 179 height 31
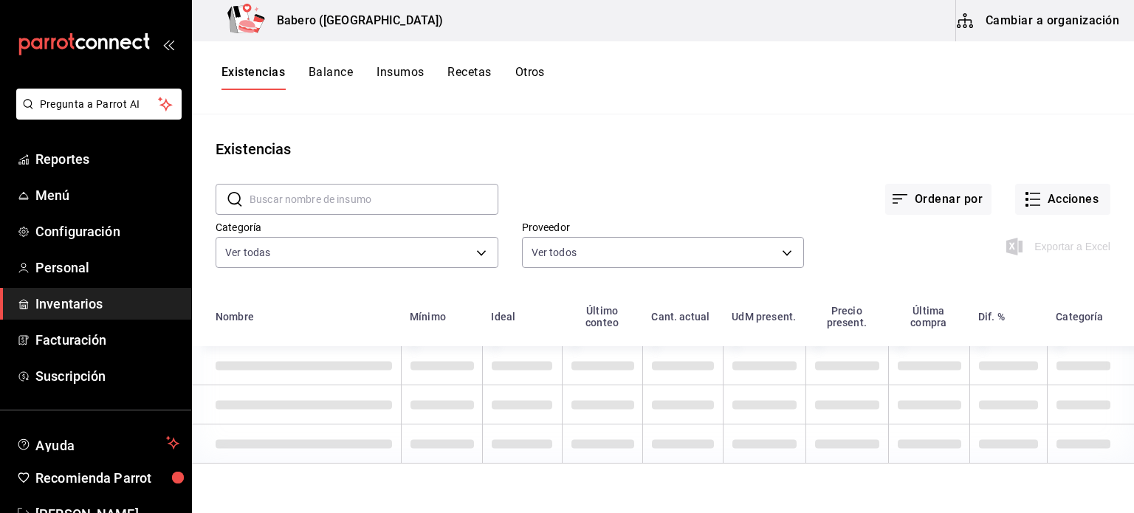
click at [461, 70] on button "Recetas" at bounding box center [469, 77] width 44 height 25
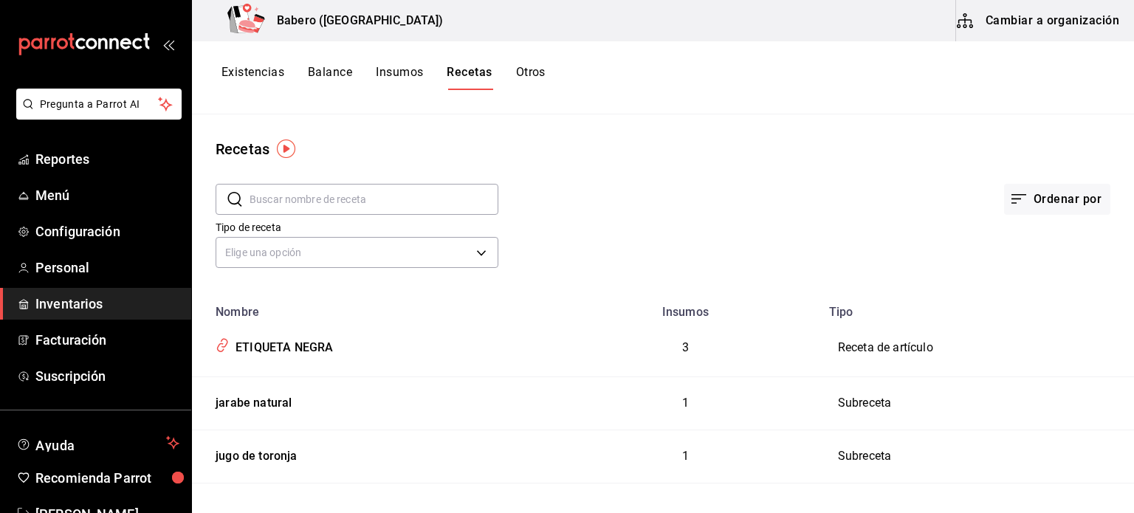
click at [288, 154] on img "button" at bounding box center [286, 149] width 18 height 18
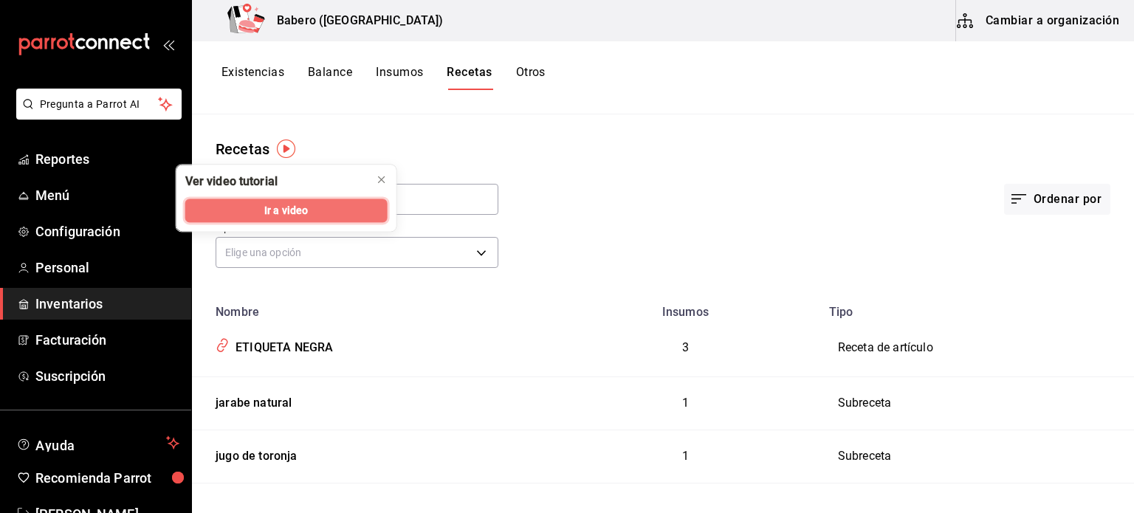
click at [287, 202] on button "Ir a video" at bounding box center [286, 211] width 202 height 24
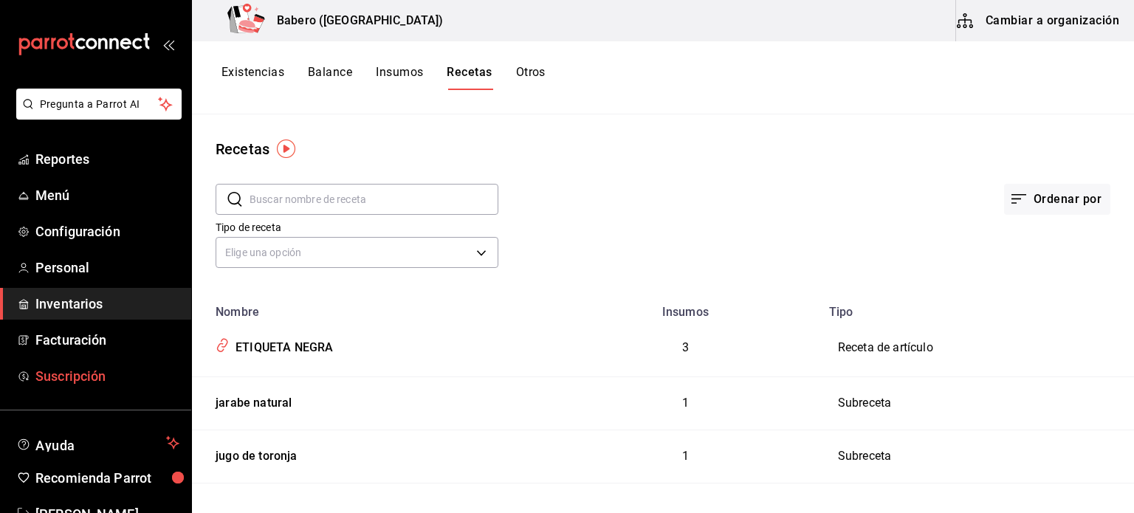
scroll to position [44, 0]
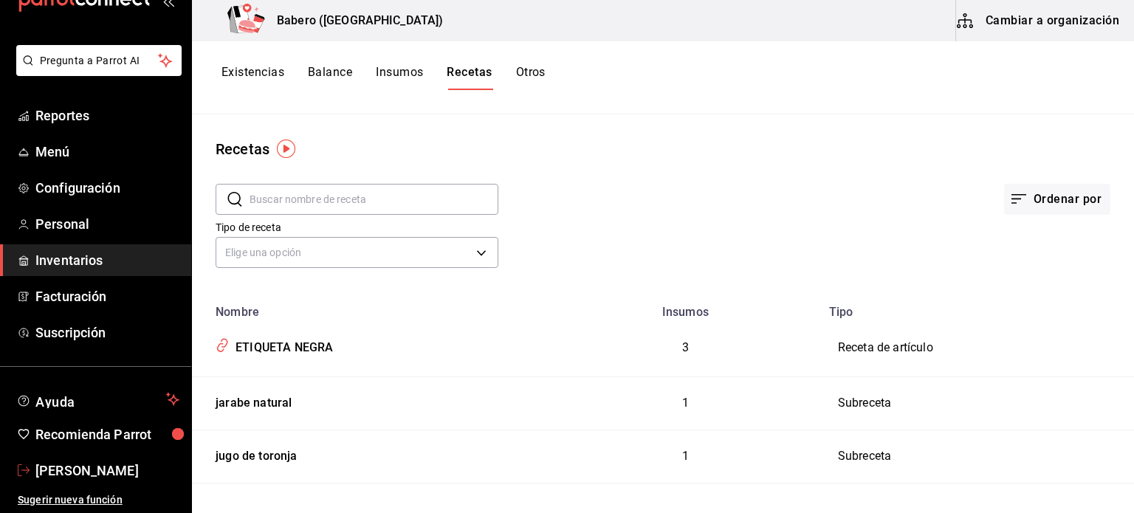
click at [75, 475] on span "Orlando Venegas" at bounding box center [107, 471] width 144 height 20
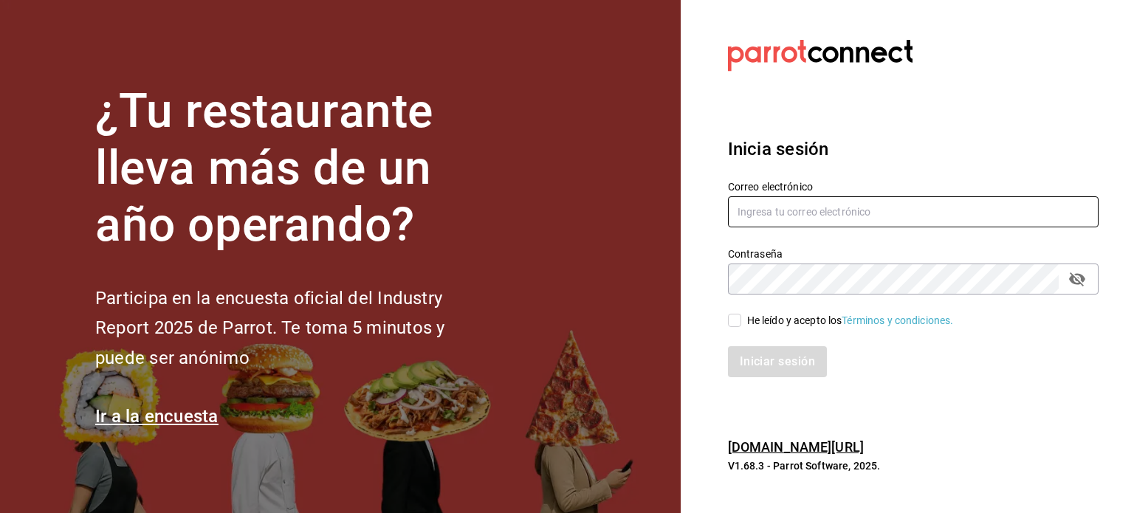
type input "[EMAIL_ADDRESS][DOMAIN_NAME]"
